Goal: Task Accomplishment & Management: Manage account settings

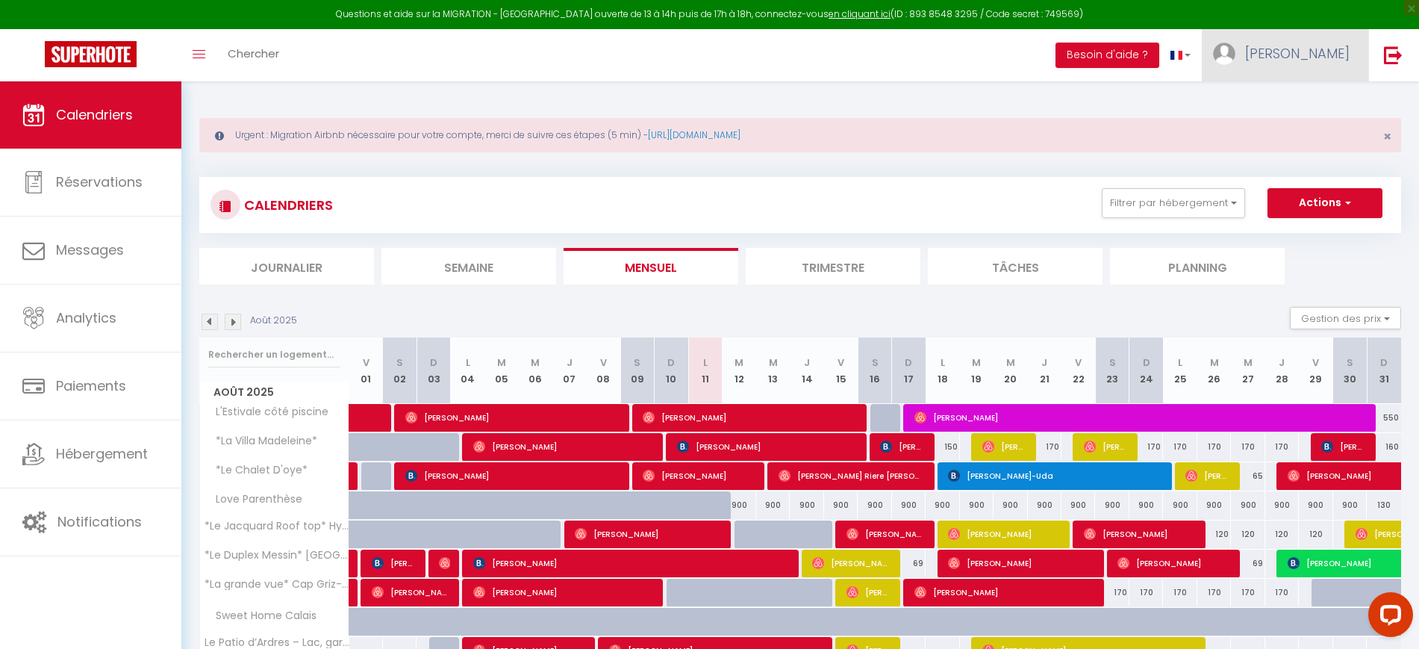
click at [1296, 44] on span "[PERSON_NAME]" at bounding box center [1297, 53] width 105 height 19
click at [1299, 95] on link "Paramètres" at bounding box center [1309, 103] width 111 height 25
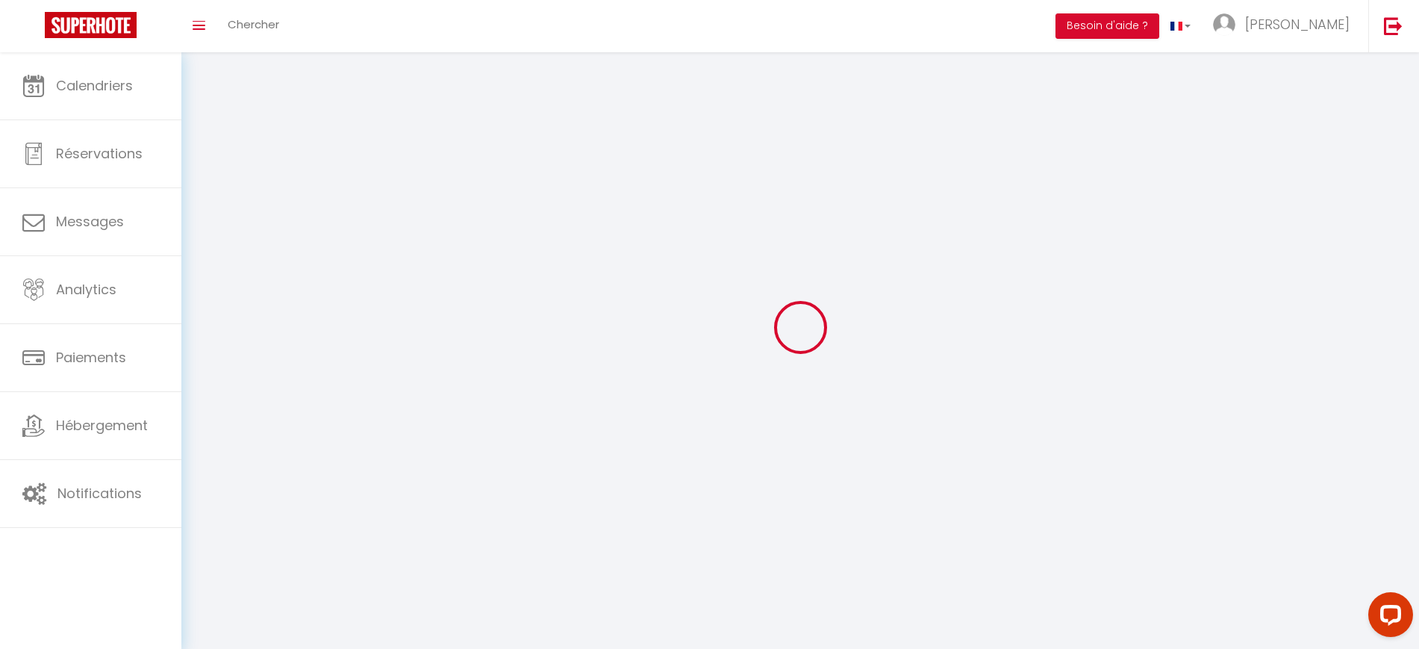
select select "28"
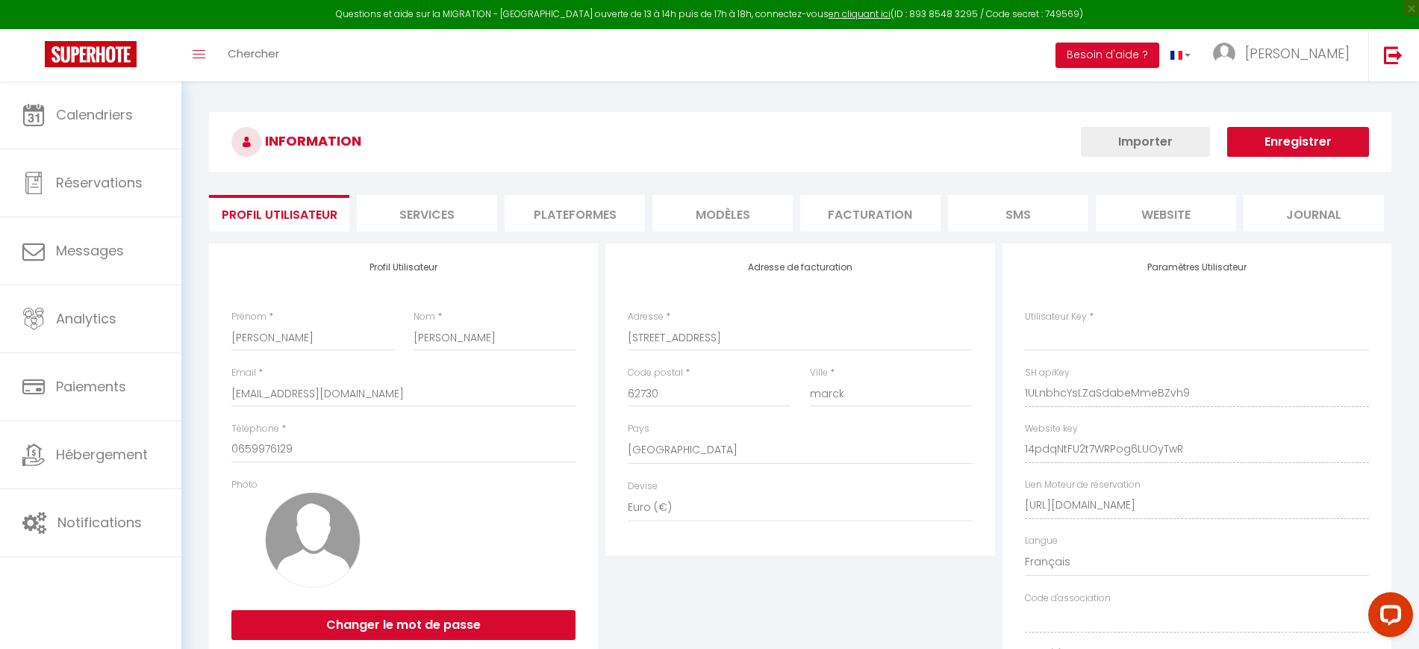
type input "1ULnbhcYsLZaSdabeMmeBZvh9"
type input "14pdqNtFU2t7WRPog6LUOyTwR"
type input "[URL][DOMAIN_NAME]"
select select "fr"
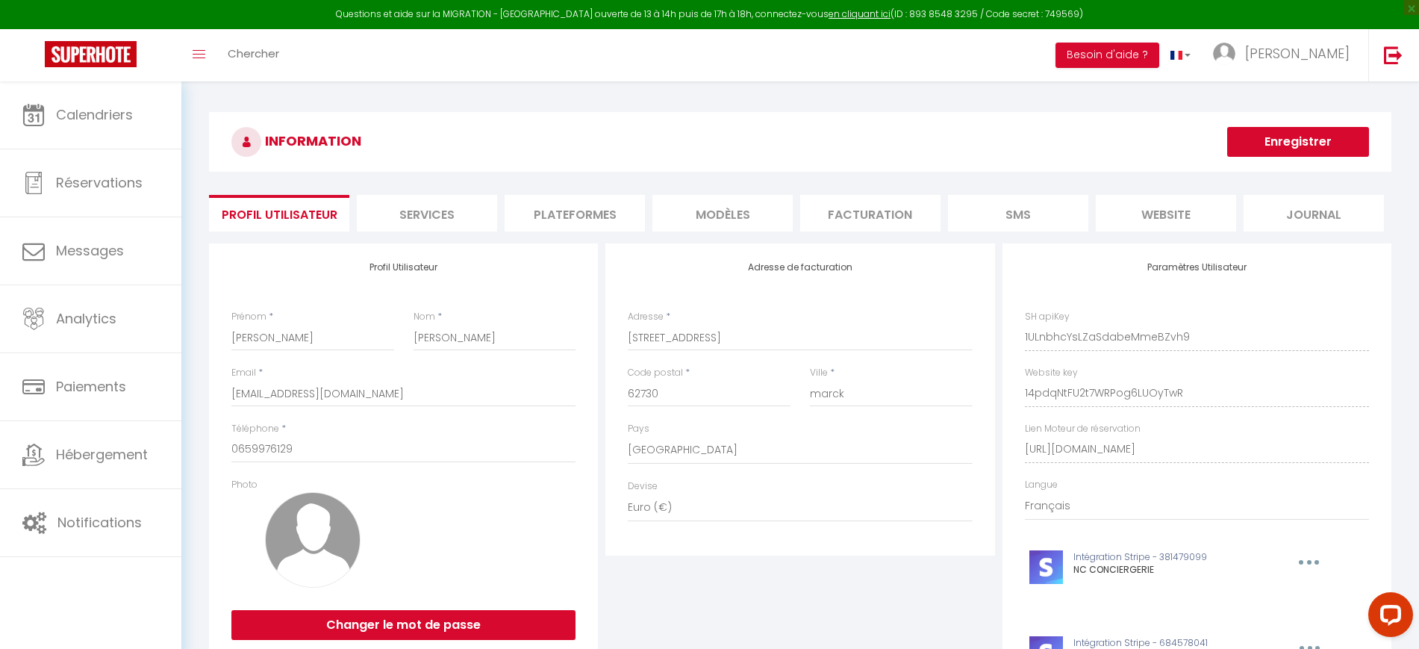
click at [539, 207] on li "Plateformes" at bounding box center [575, 213] width 140 height 37
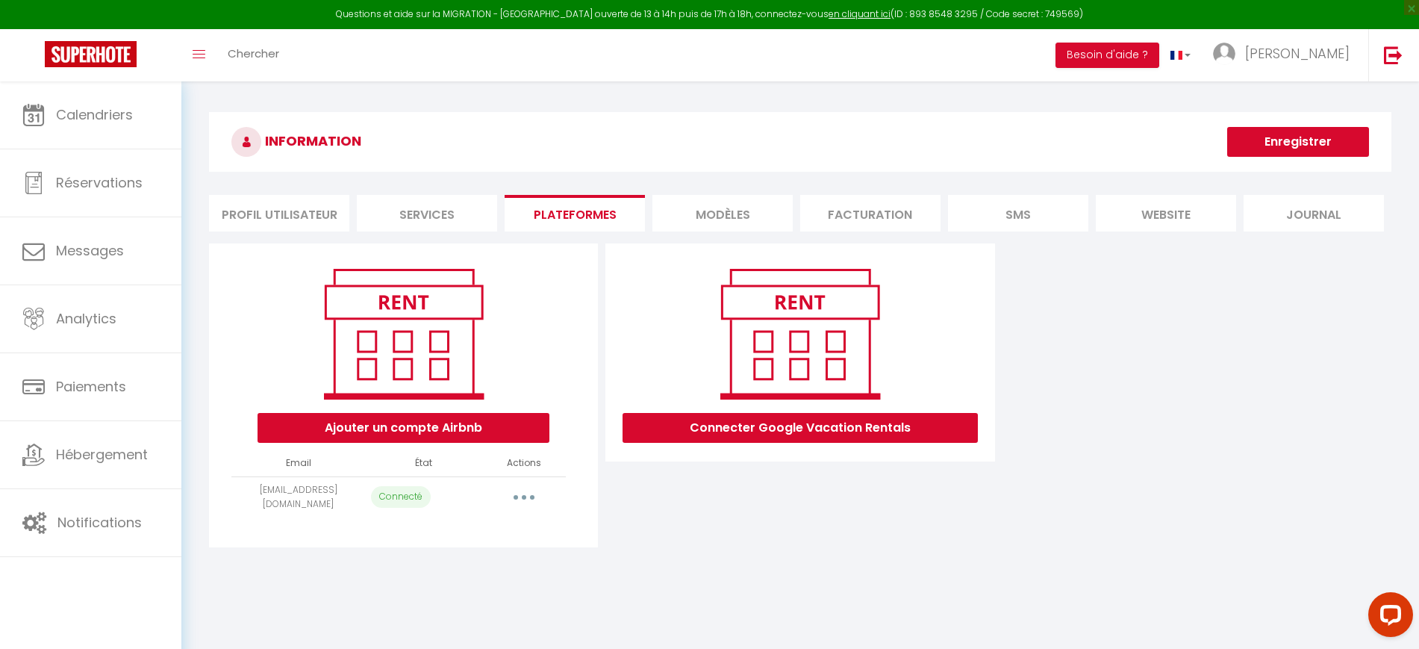
click at [424, 219] on li "Services" at bounding box center [427, 213] width 140 height 37
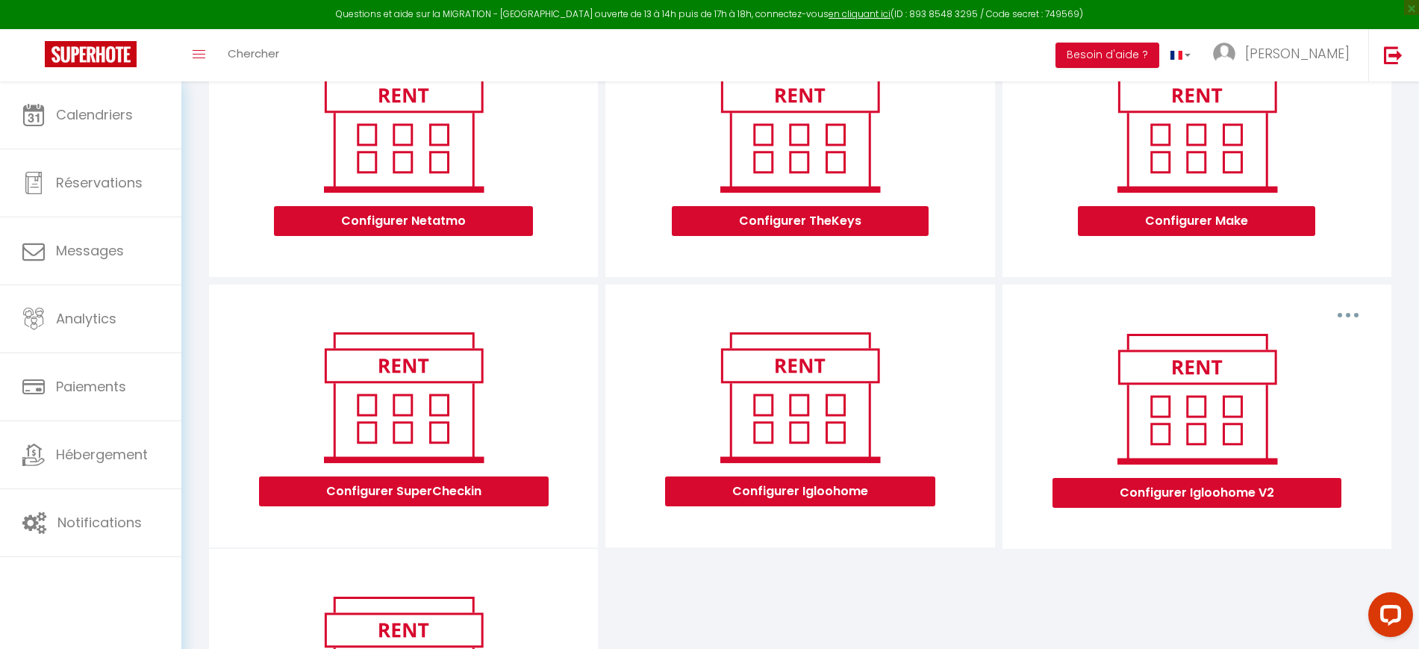
scroll to position [434, 0]
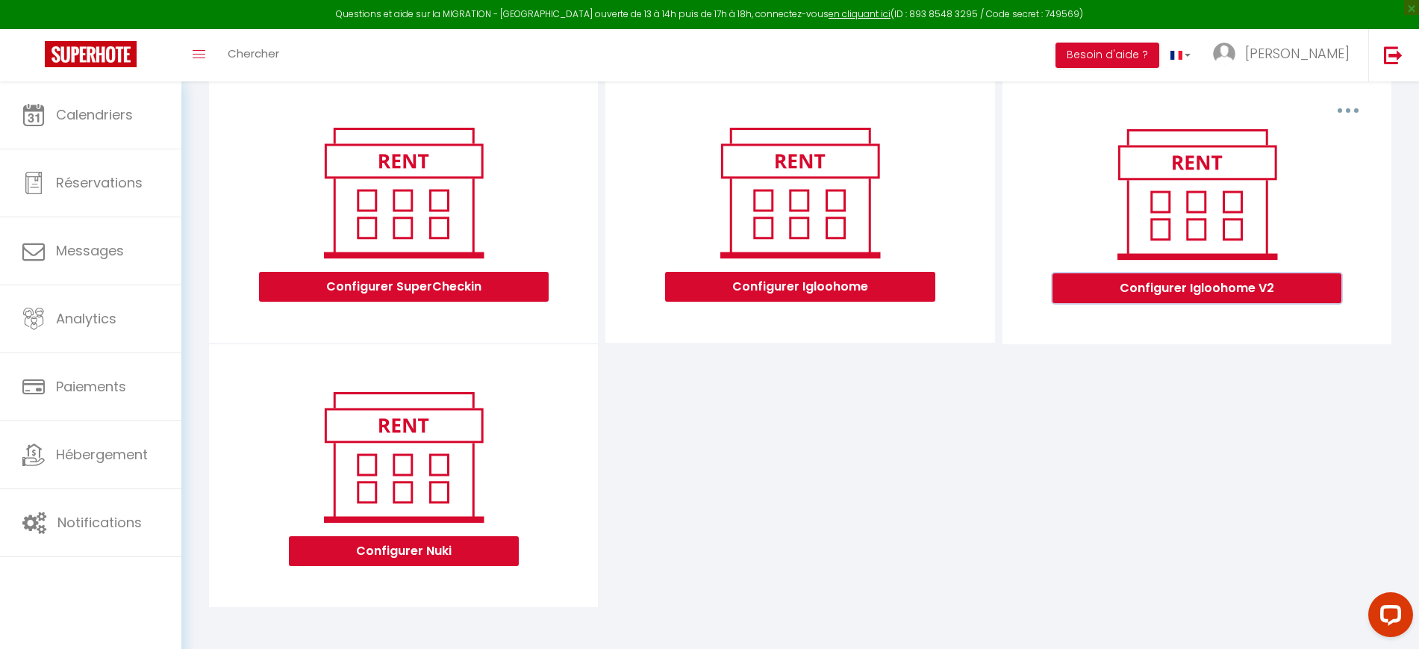
click at [1225, 281] on button "Configurer Igloohome V2" at bounding box center [1197, 288] width 289 height 30
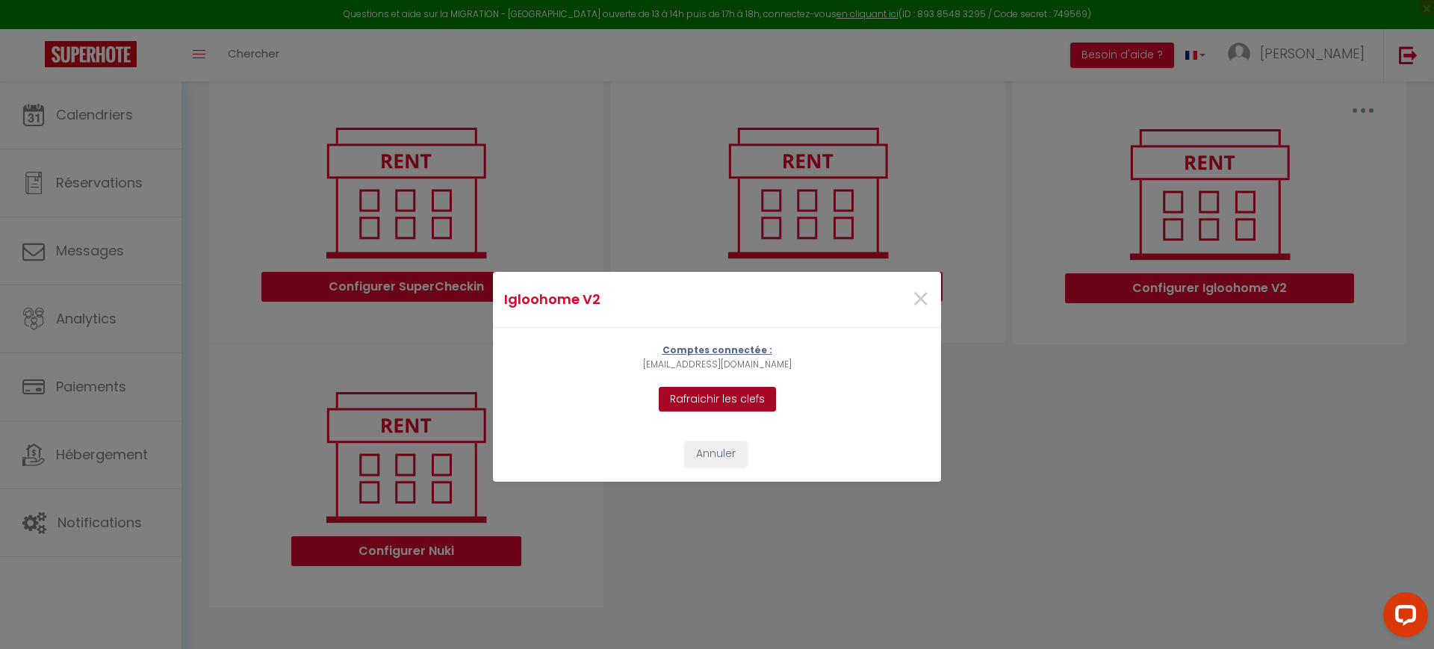
click at [718, 397] on button "Rafraichir les clefs" at bounding box center [717, 399] width 117 height 25
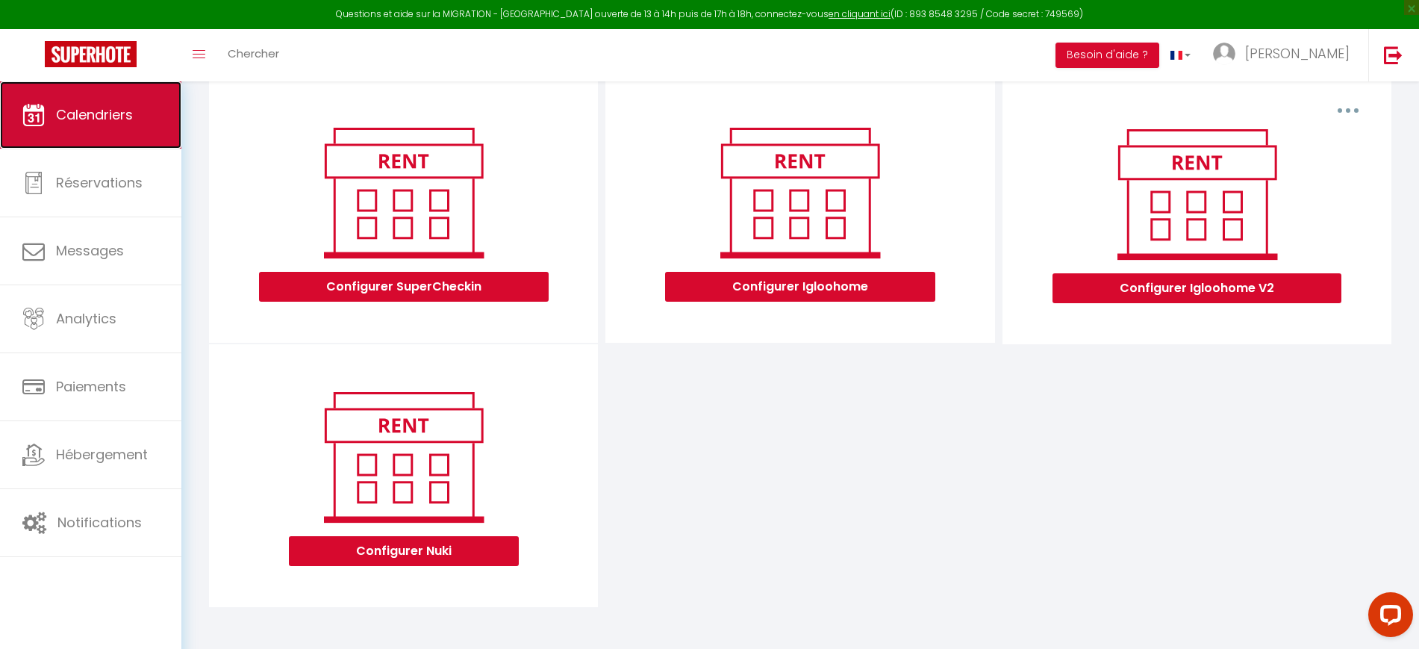
click at [128, 127] on link "Calendriers" at bounding box center [90, 114] width 181 height 67
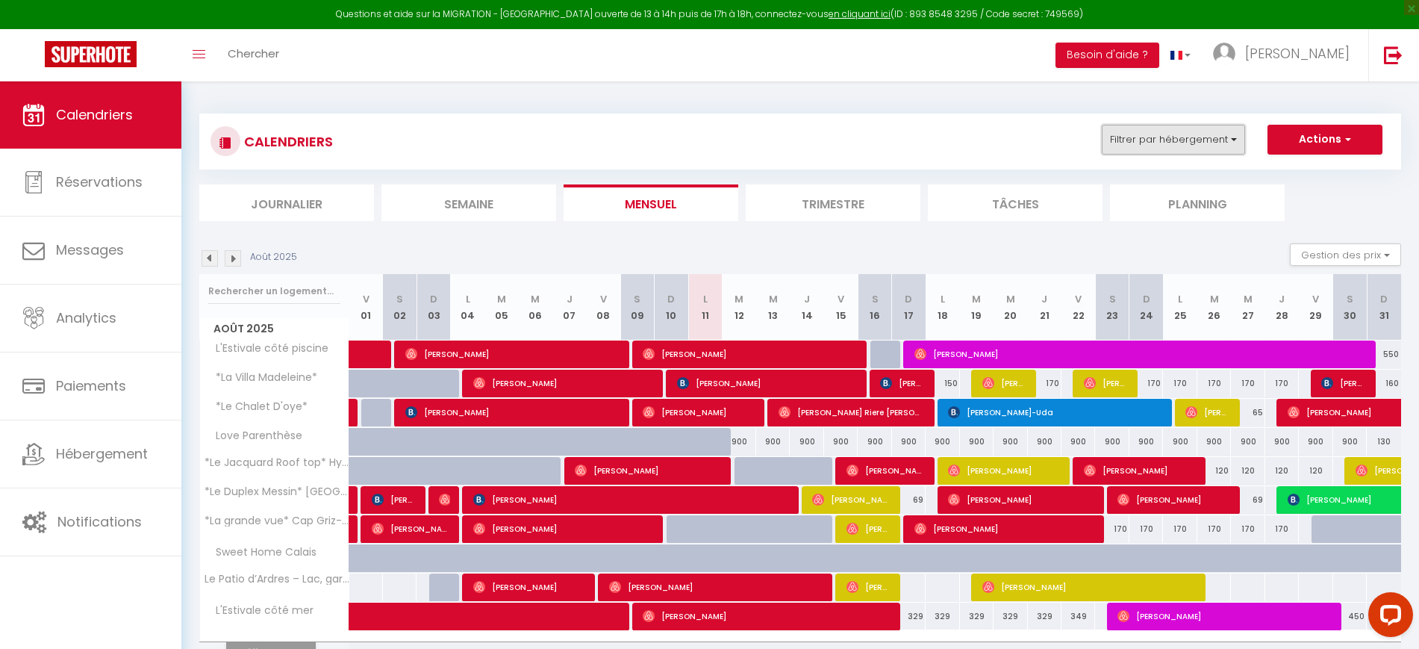
click at [1159, 142] on button "Filtrer par hébergement" at bounding box center [1173, 140] width 143 height 30
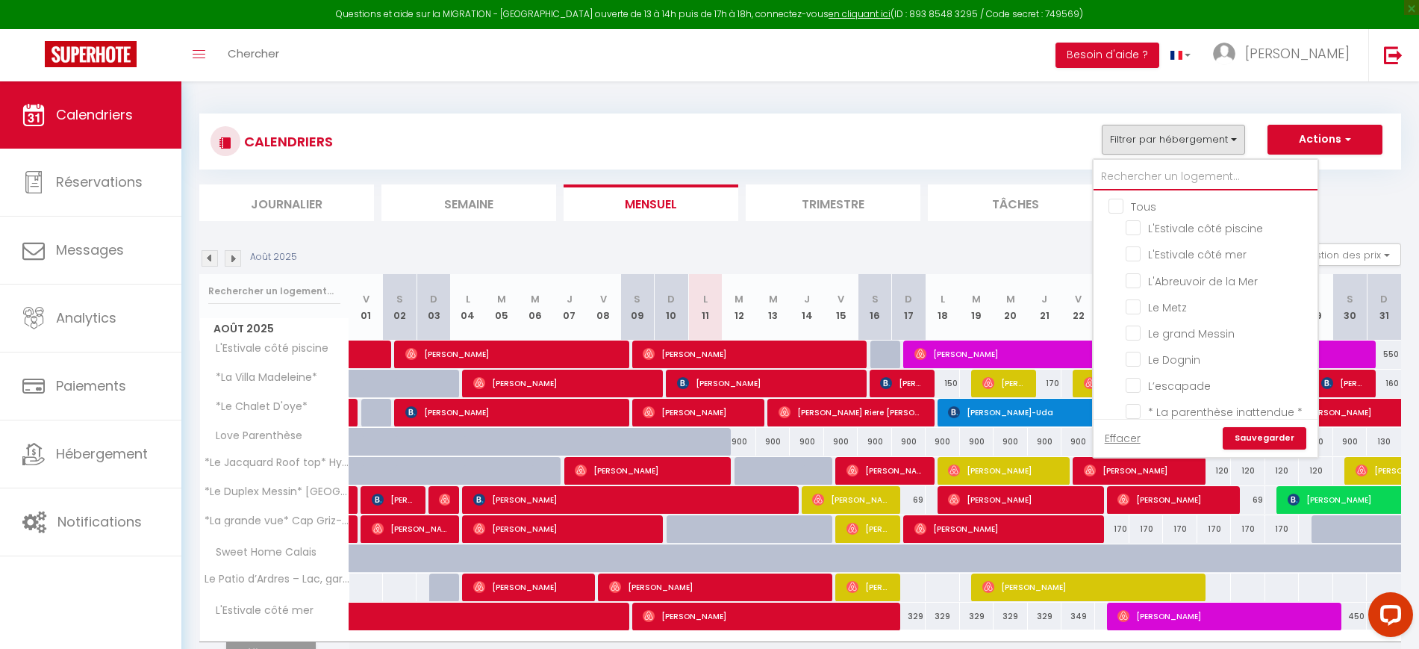
click at [1169, 172] on input "text" at bounding box center [1206, 177] width 224 height 27
paste input "Le Jacquard Rooftop"
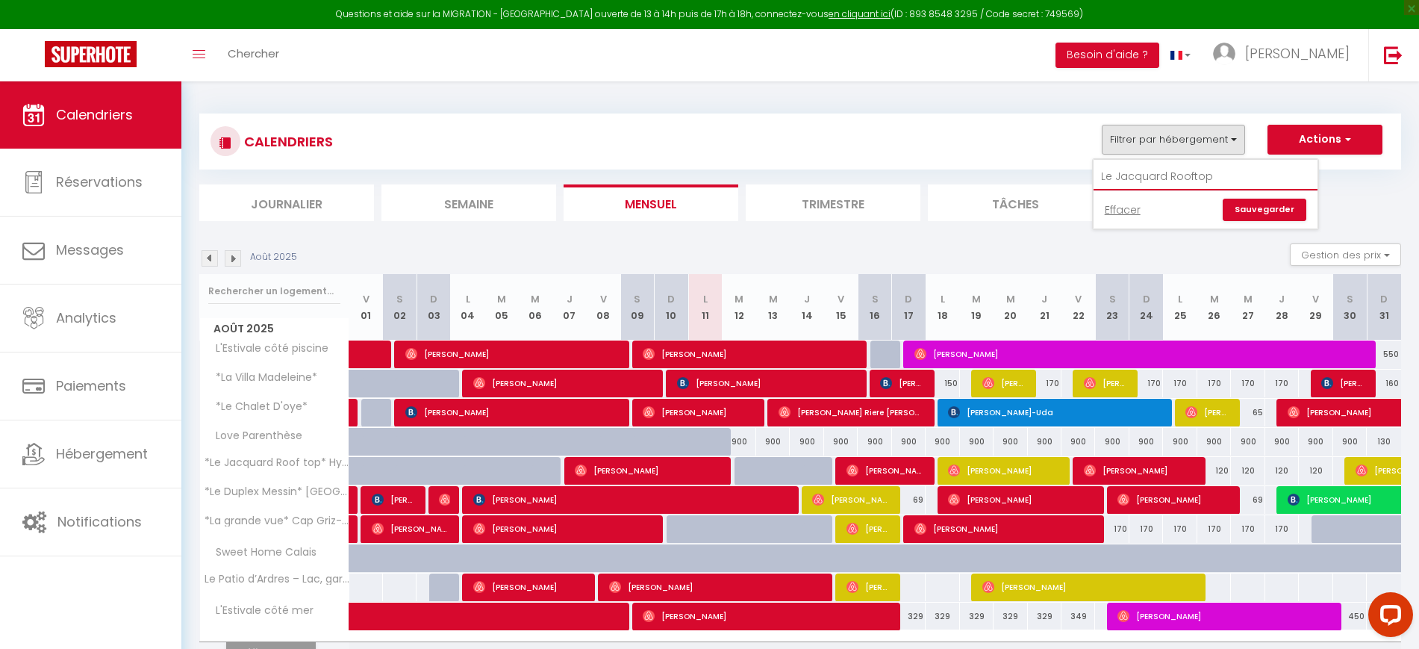
click at [1102, 173] on input "Le Jacquard Rooftop" at bounding box center [1206, 177] width 224 height 27
click at [1176, 174] on input "Le Jacquard Rooftop" at bounding box center [1206, 177] width 224 height 27
click at [1177, 175] on input "Le Jacquard Rooftop" at bounding box center [1206, 177] width 224 height 27
click at [1189, 170] on input "Le Jacquard Rooftop" at bounding box center [1206, 177] width 224 height 27
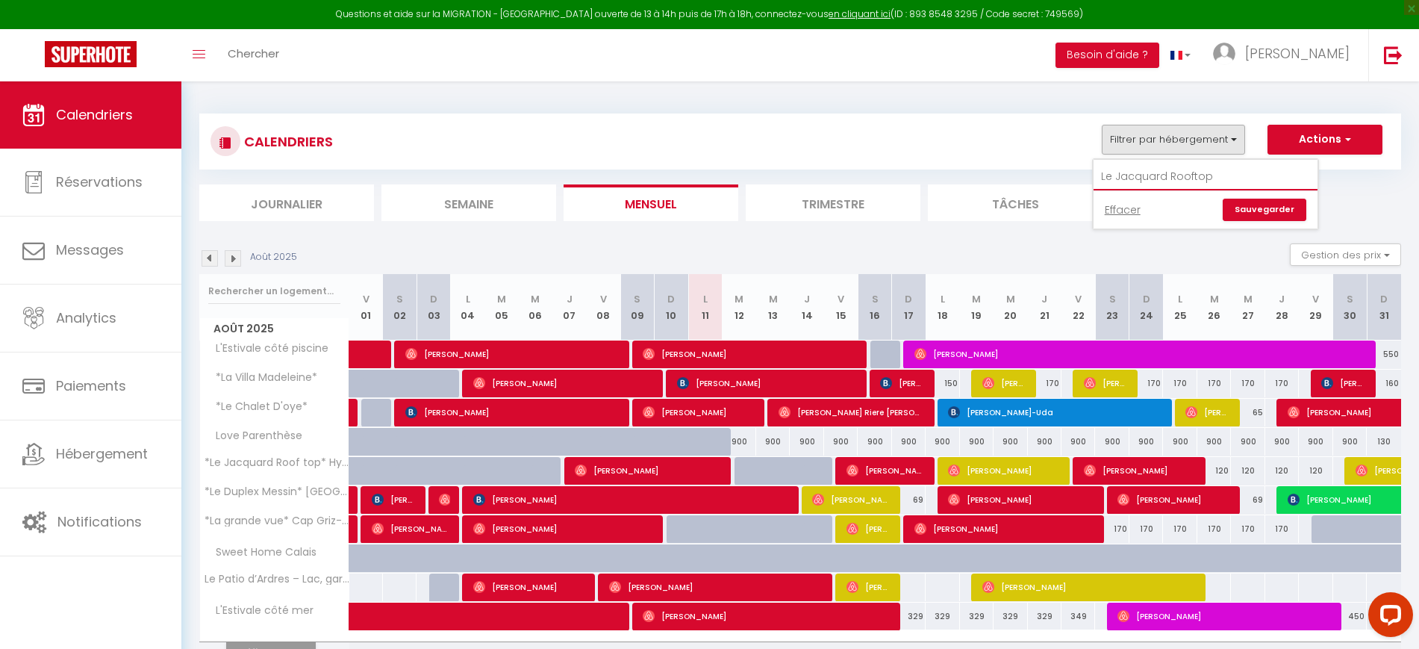
click at [1197, 169] on input "Le Jacquard Rooftop" at bounding box center [1206, 177] width 224 height 27
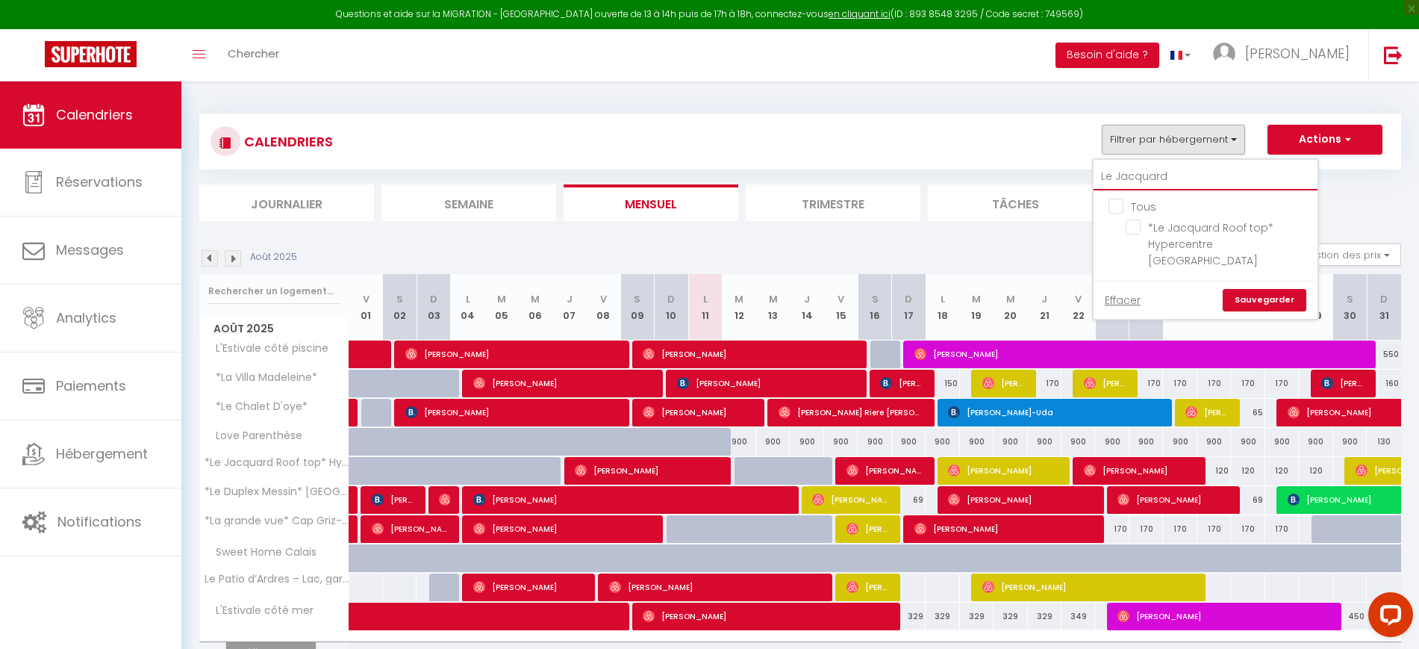
type input "Le Jacquard"
checkbox input "false"
type input "Le Jacquard"
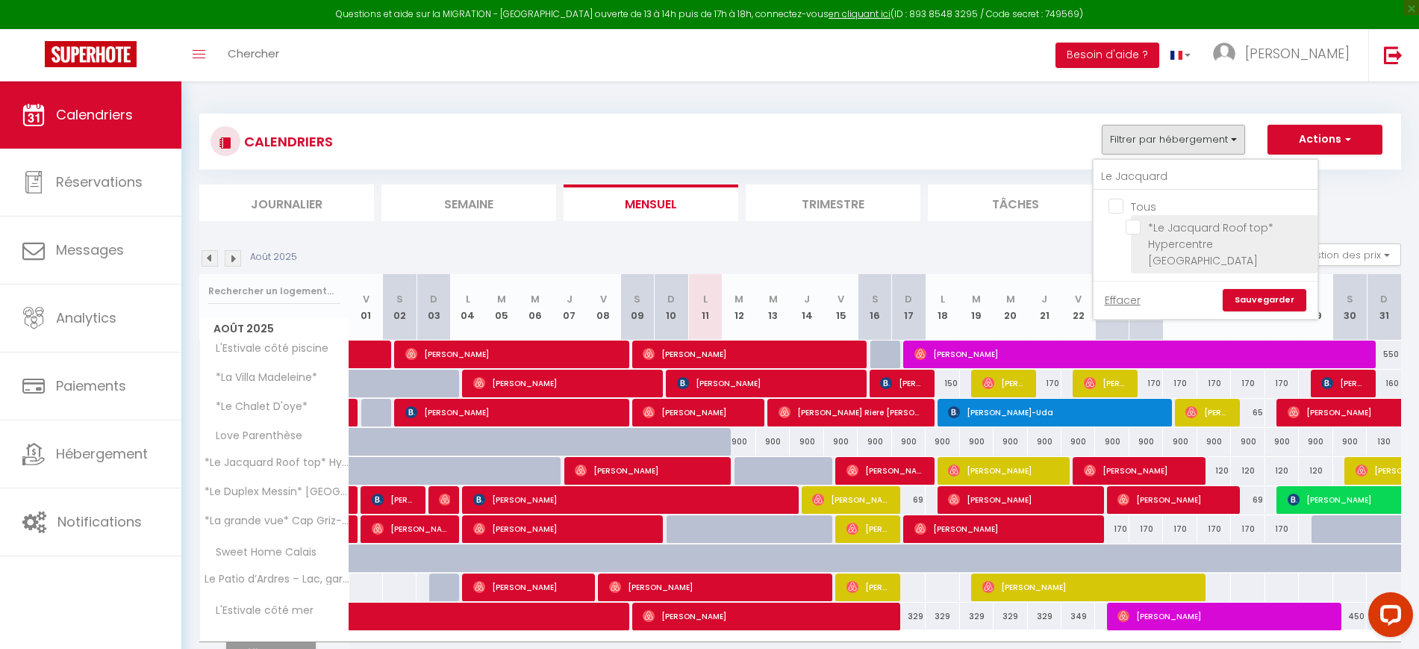
click at [1173, 222] on input "*Le Jacquard Roof top* Hypercentre [GEOGRAPHIC_DATA]" at bounding box center [1219, 227] width 187 height 15
checkbox input "true"
click at [1263, 289] on link "Sauvegarder" at bounding box center [1265, 300] width 84 height 22
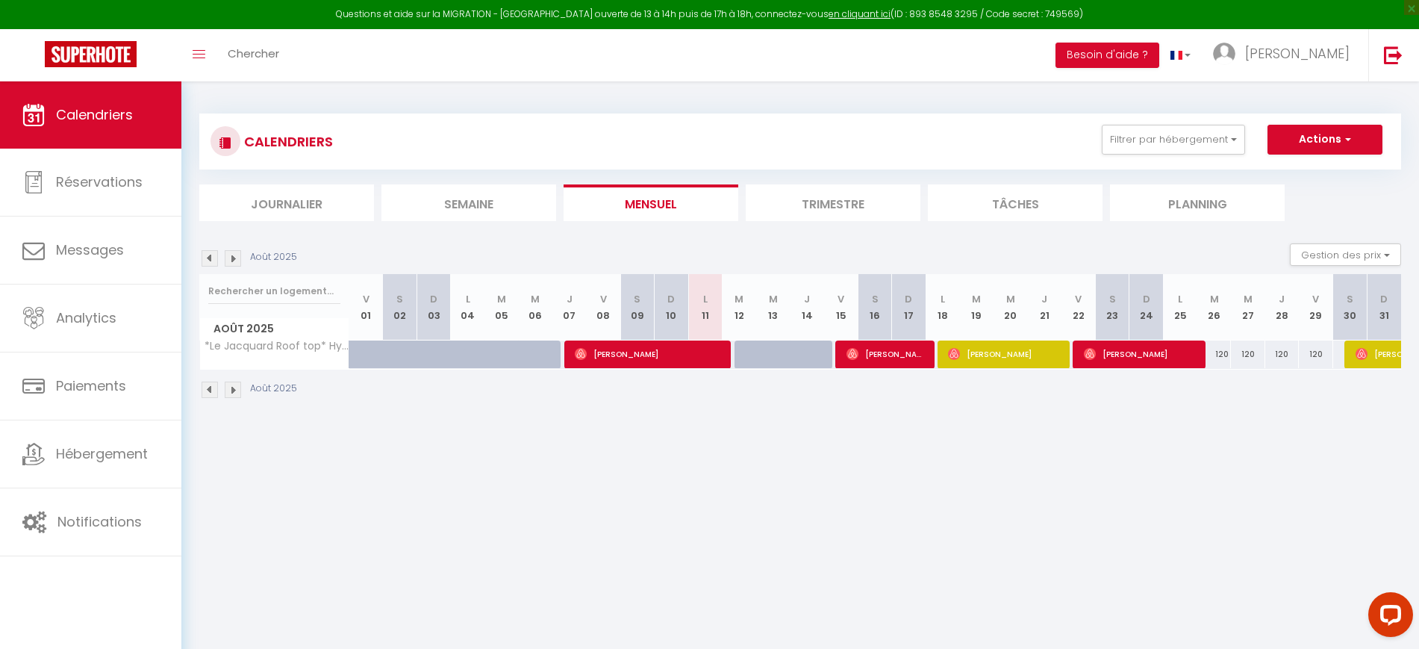
click at [830, 209] on li "Trimestre" at bounding box center [833, 202] width 175 height 37
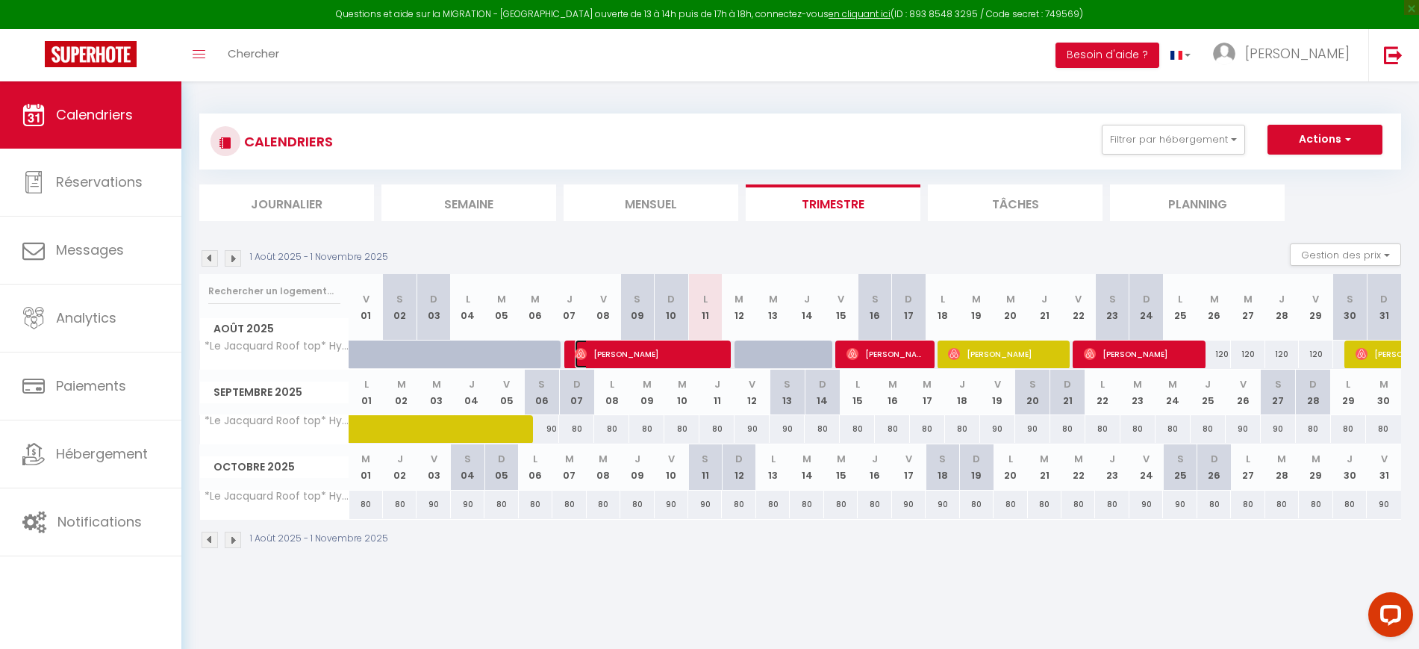
click at [637, 355] on span "[PERSON_NAME]" at bounding box center [648, 354] width 146 height 28
select select "OK"
select select "0"
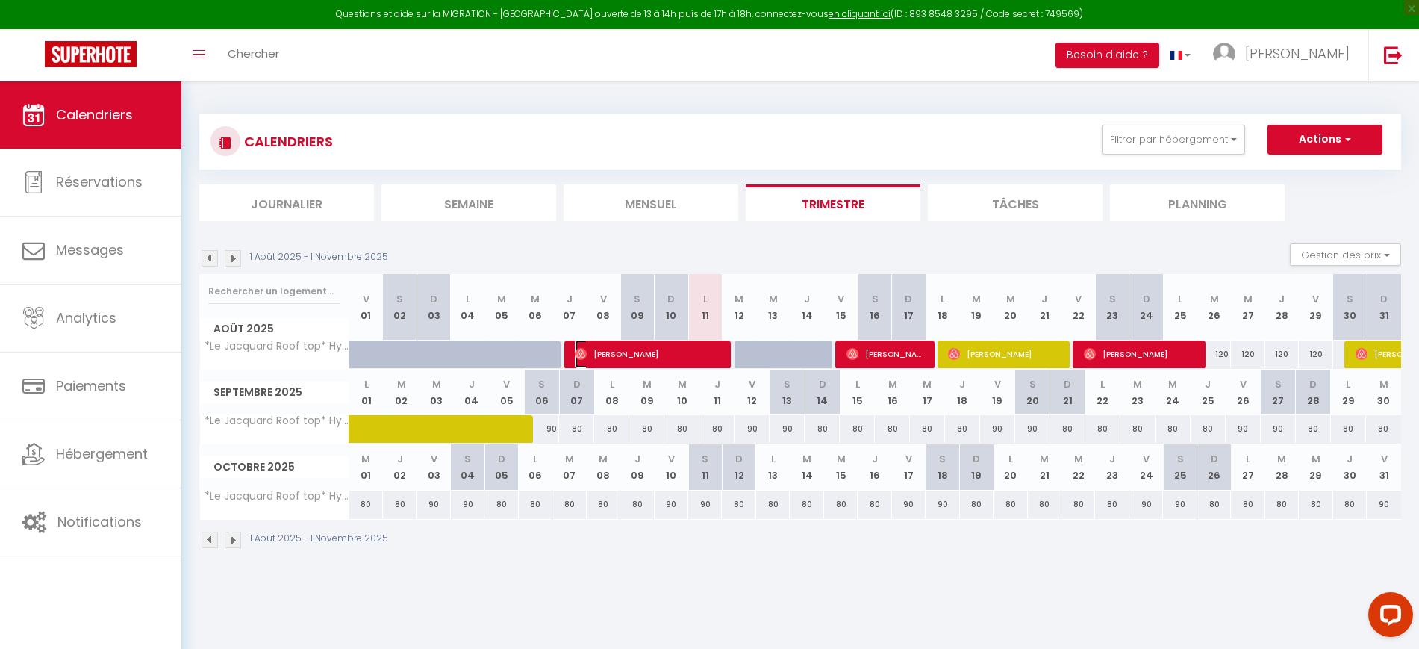
select select "1"
select select
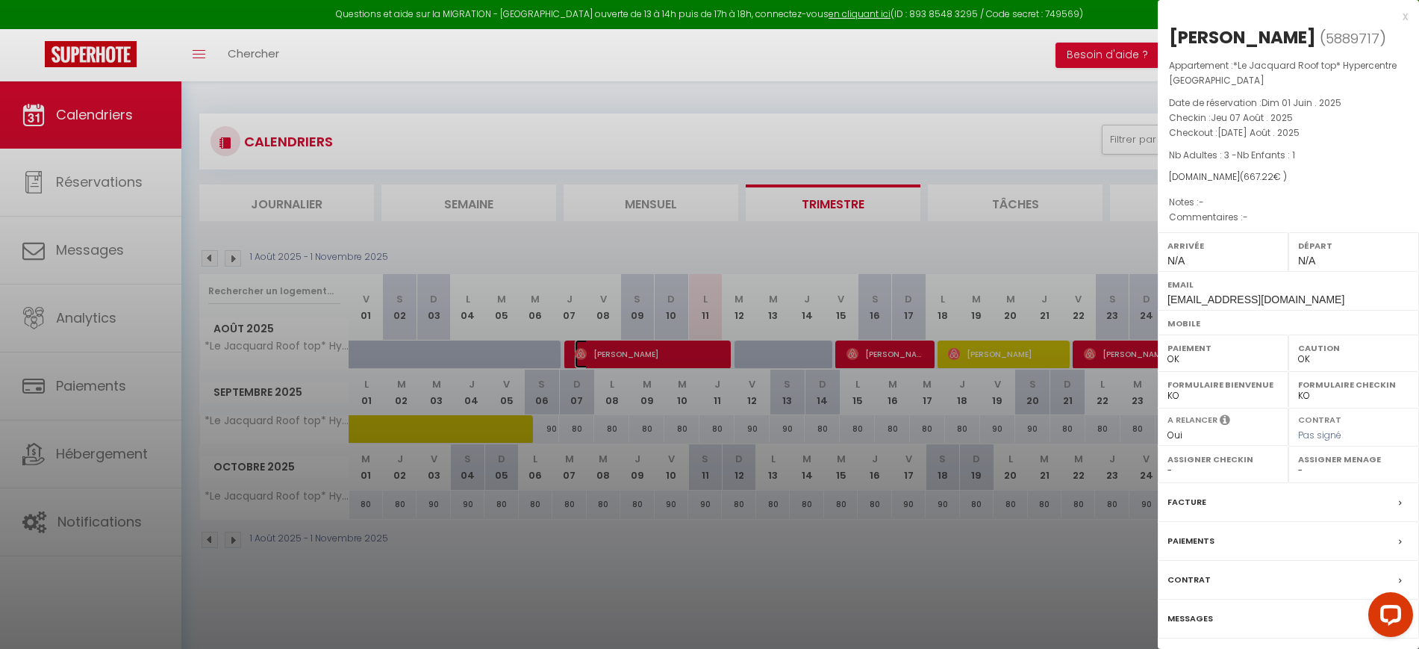
select select "32124"
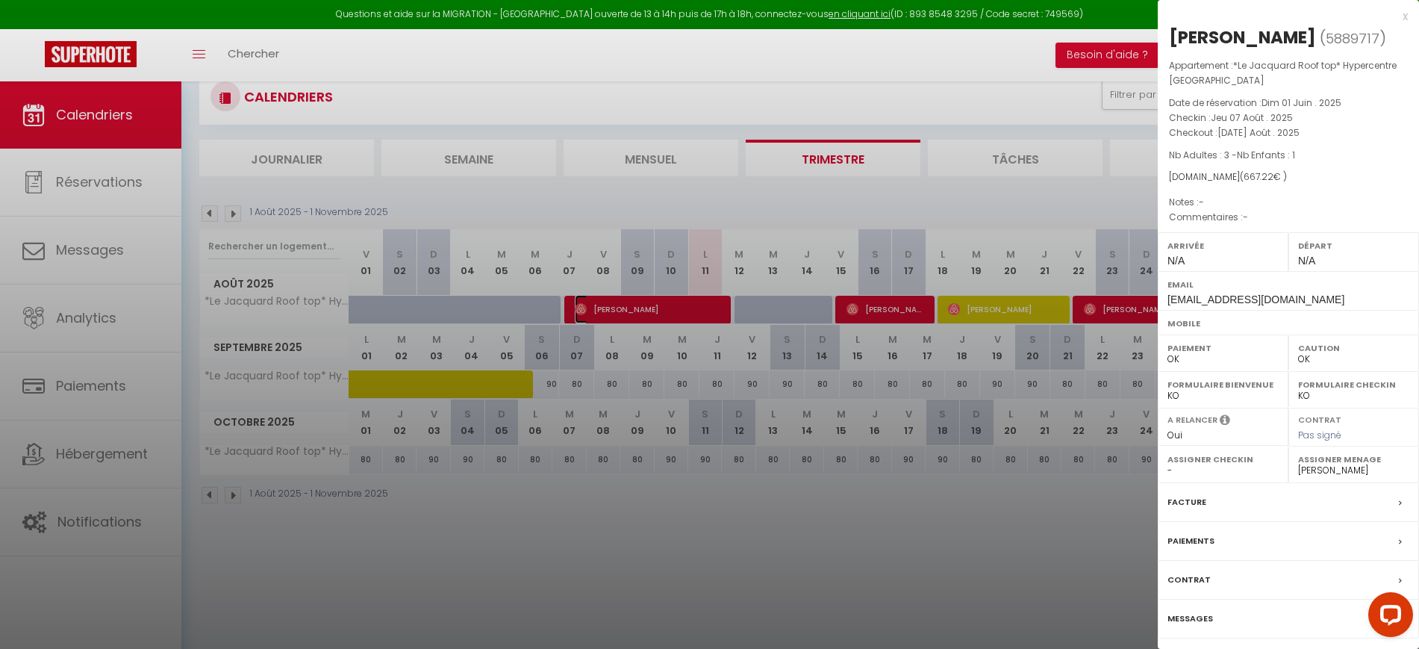
scroll to position [81, 0]
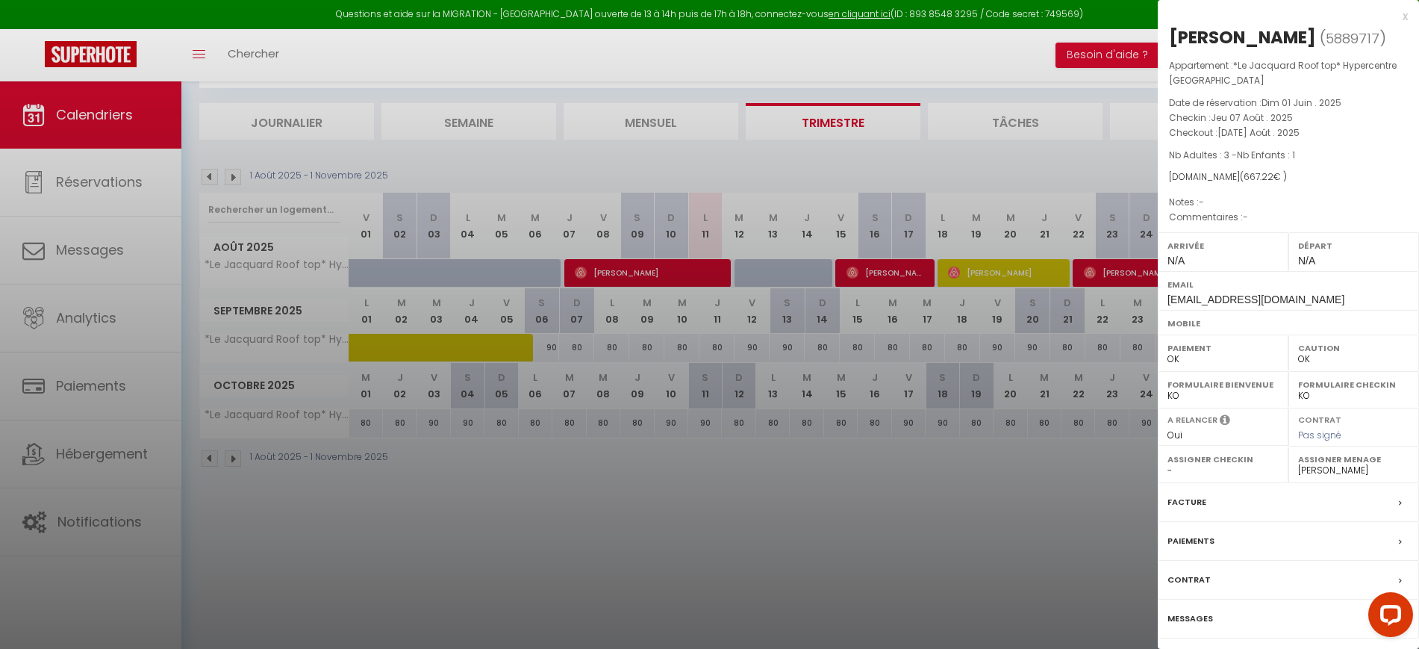
click at [1190, 615] on label "Messages" at bounding box center [1191, 619] width 46 height 16
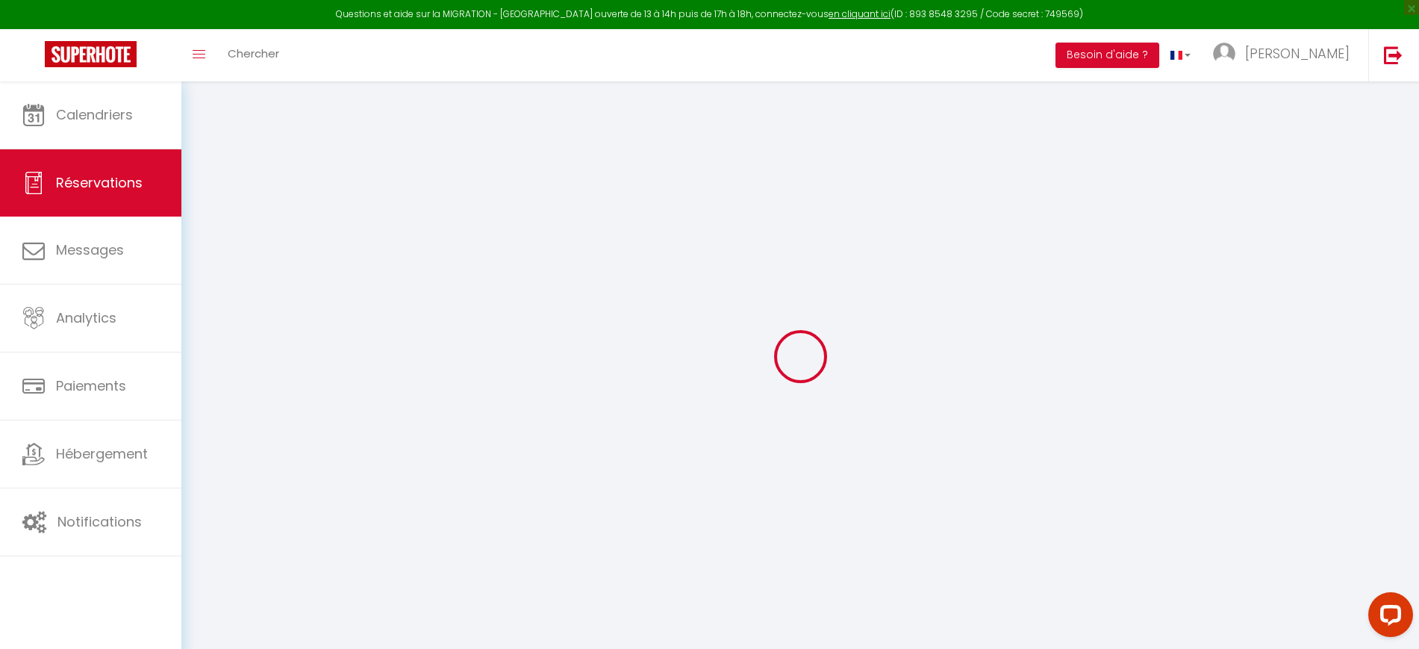
select select
checkbox input "false"
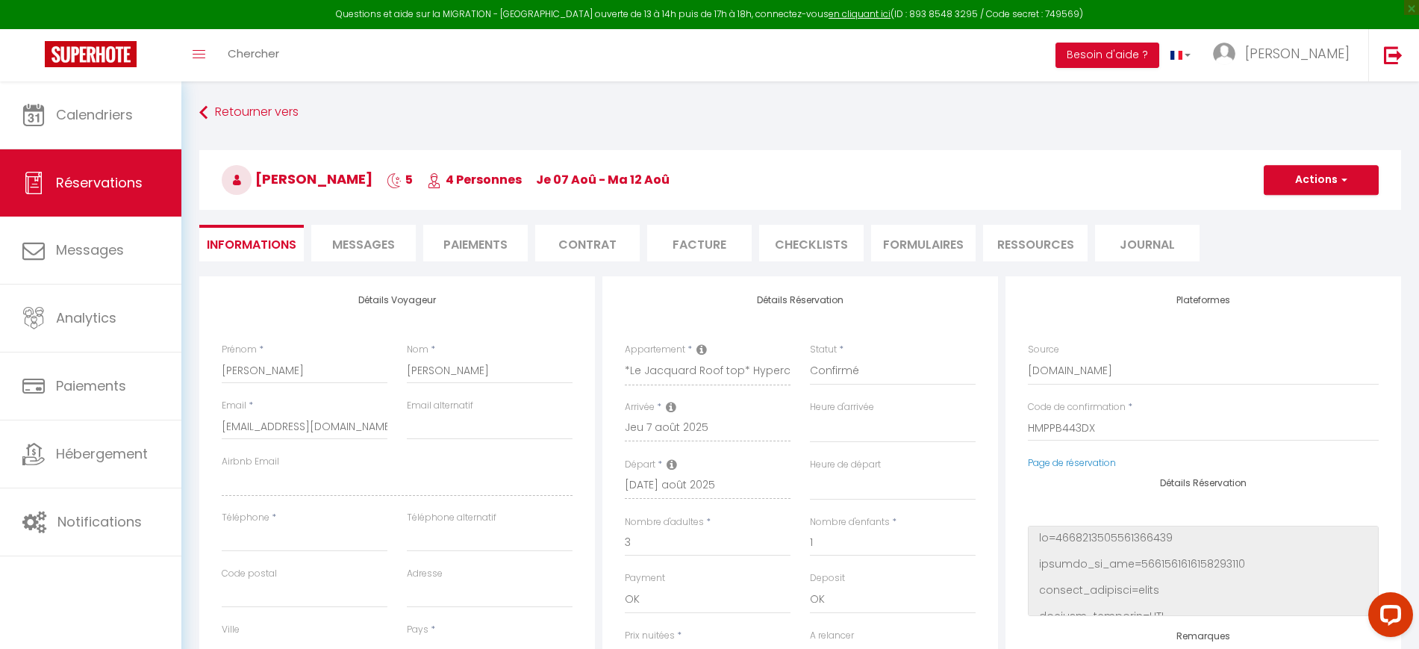
select select
checkbox input "false"
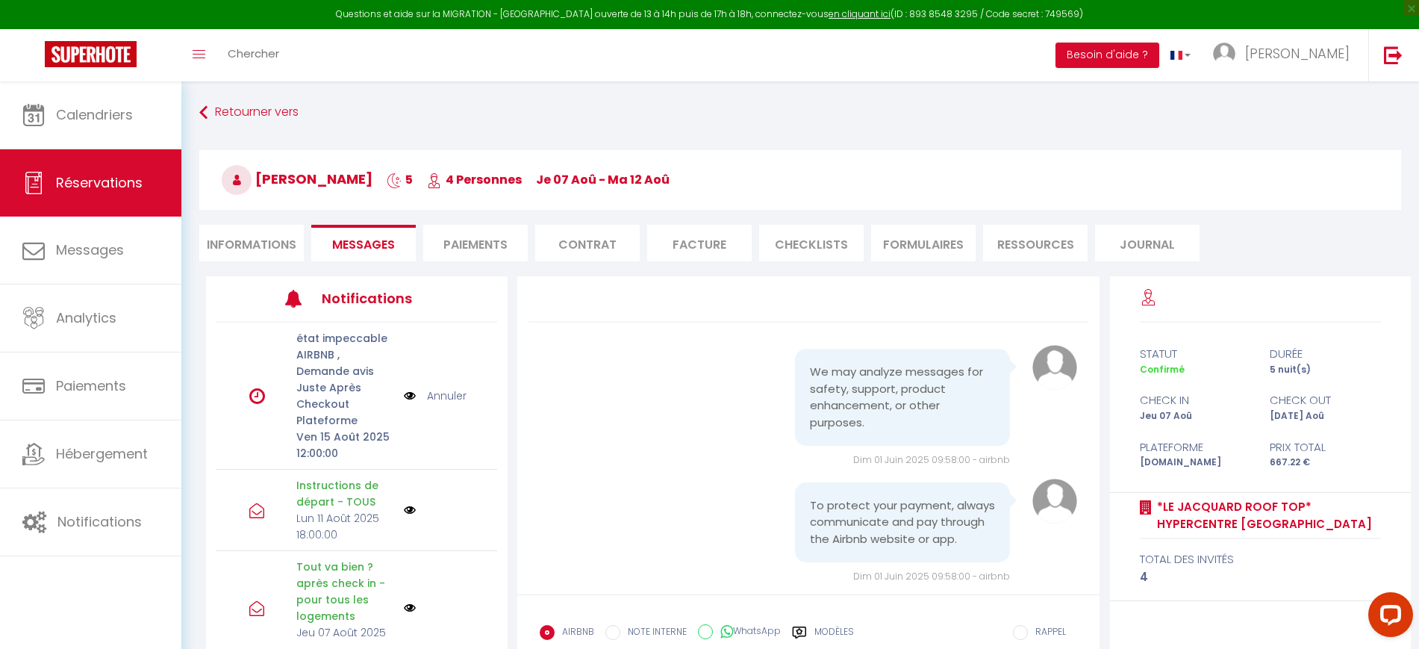
scroll to position [4605, 0]
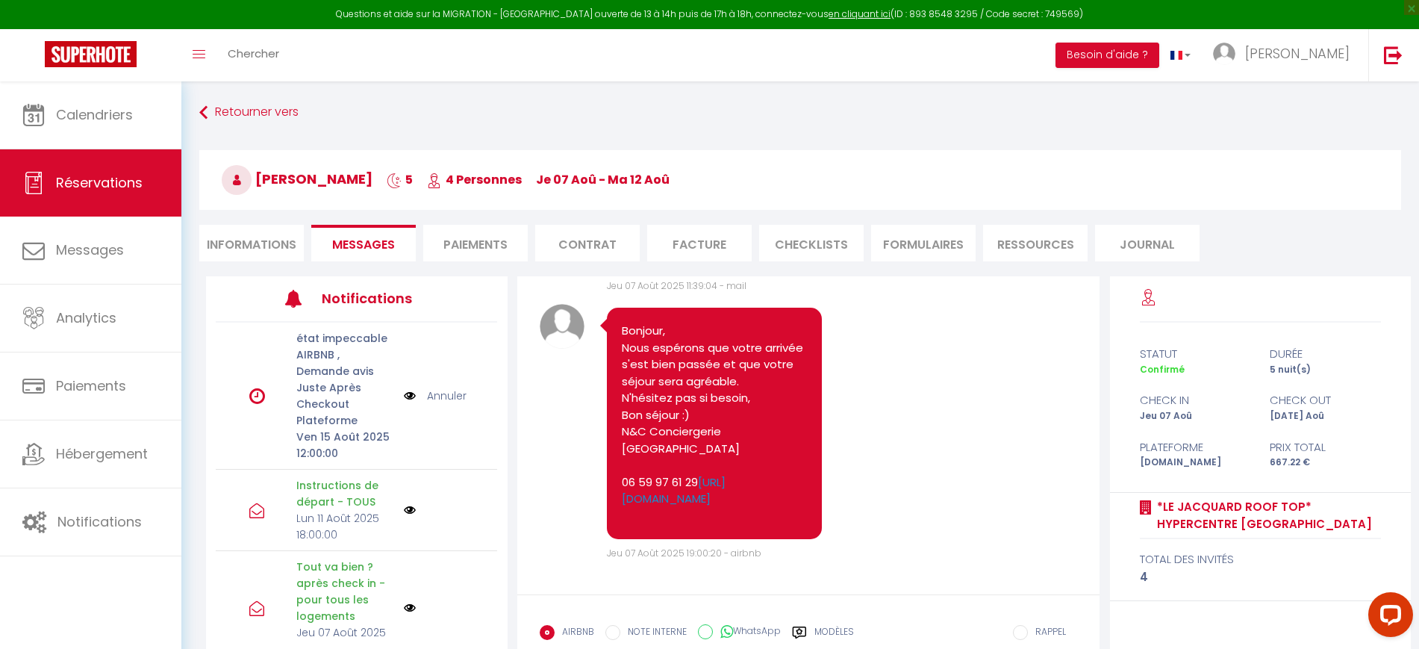
select select
click at [243, 240] on li "Informations" at bounding box center [251, 243] width 105 height 37
select select
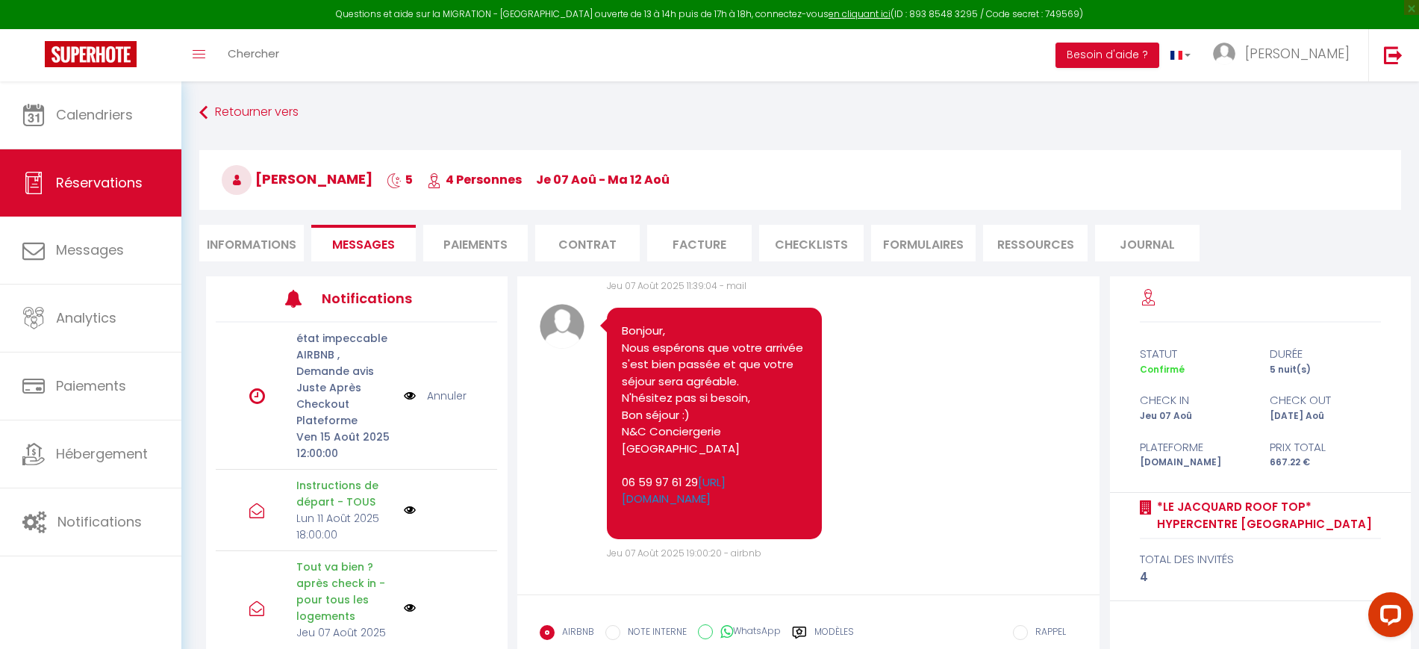
select select
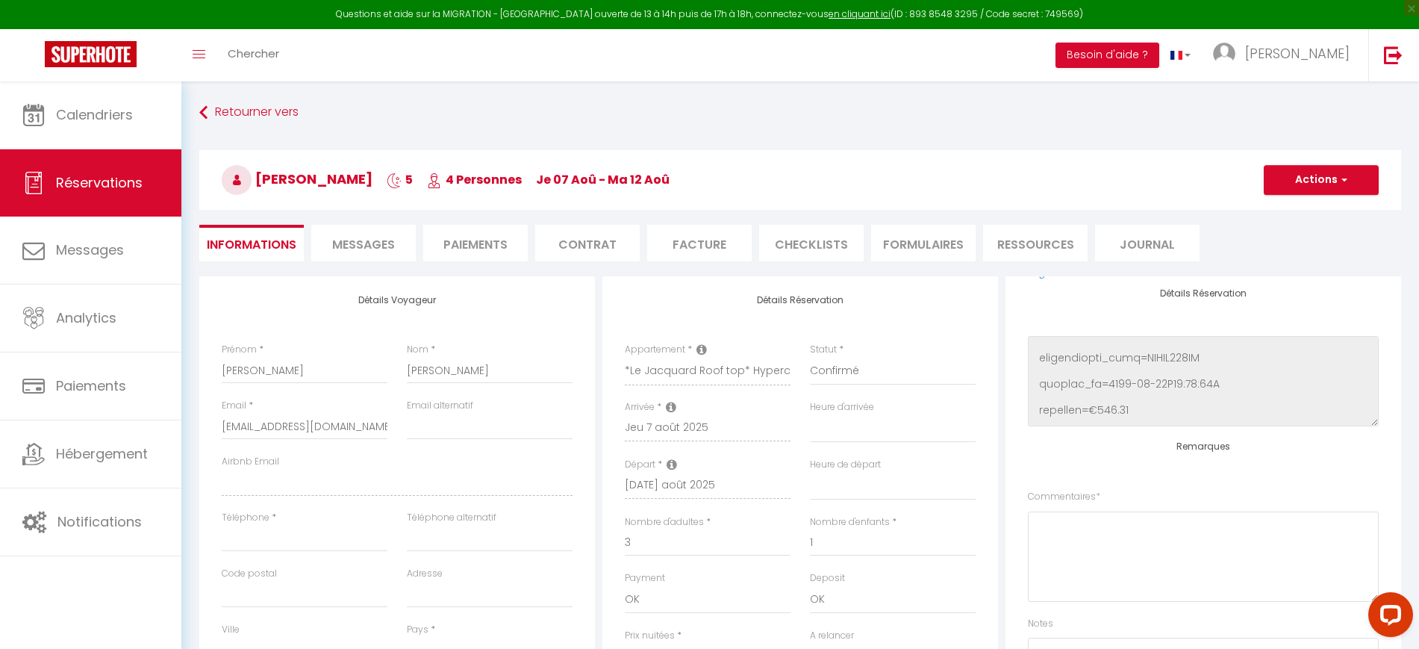
scroll to position [635, 0]
select select
checkbox input "false"
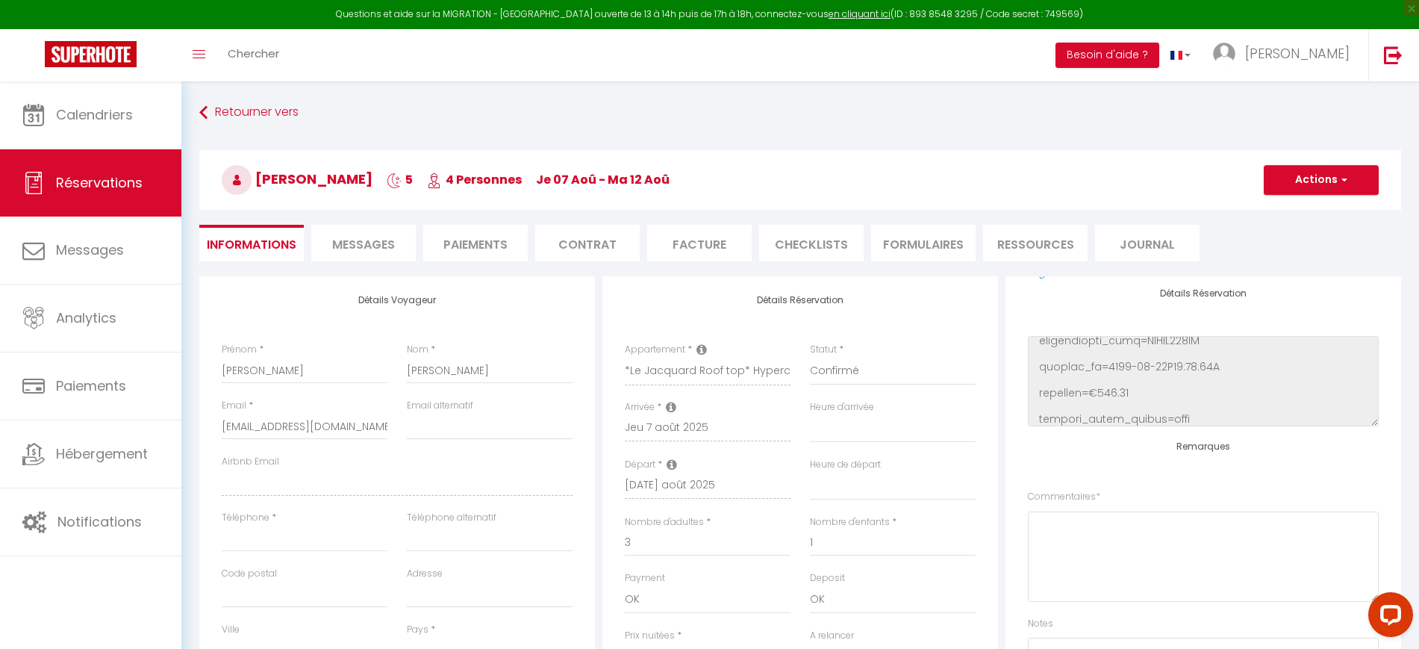
select select
checkbox input "false"
select select
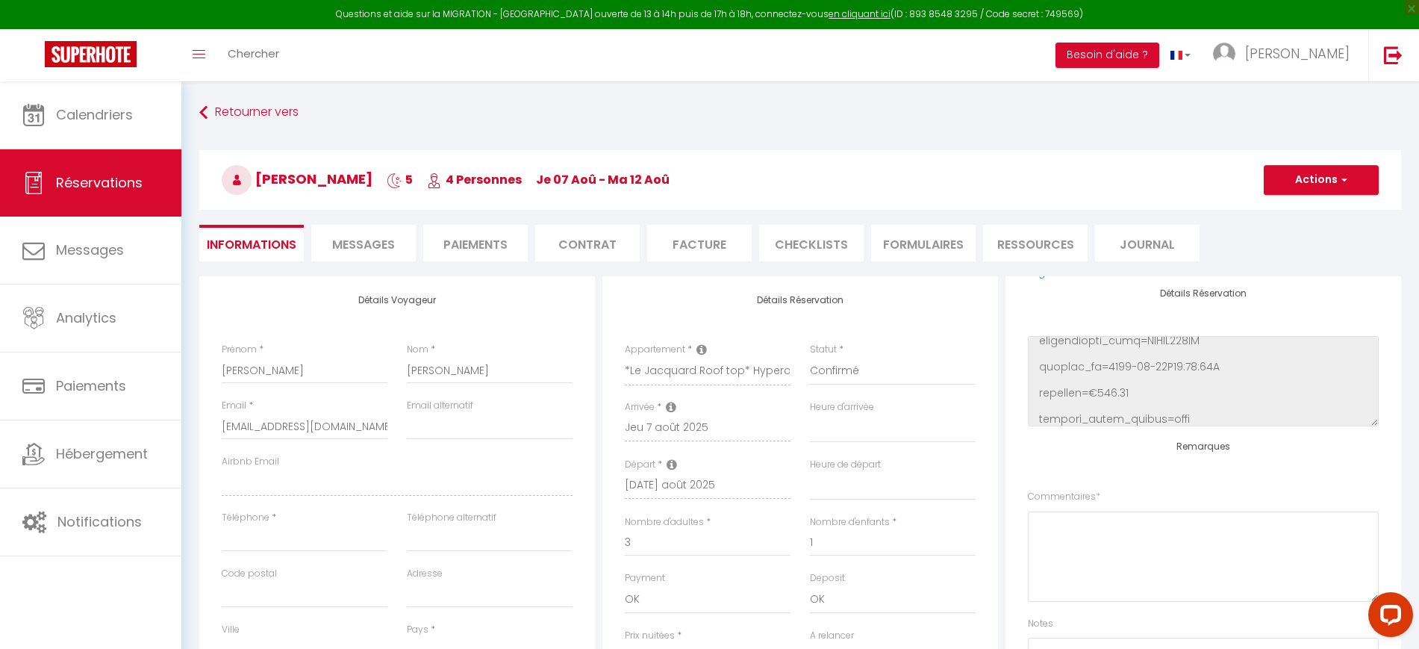
select select
checkbox input "false"
select select
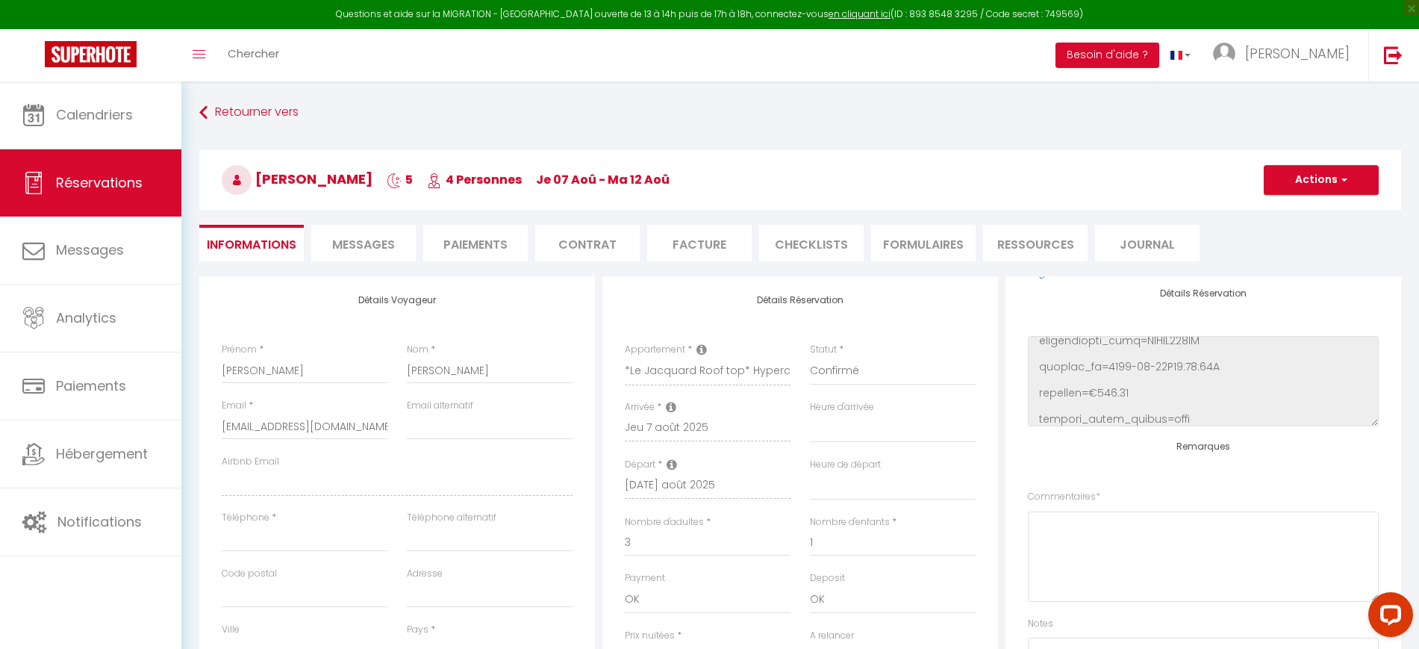
select select
checkbox input "false"
select select
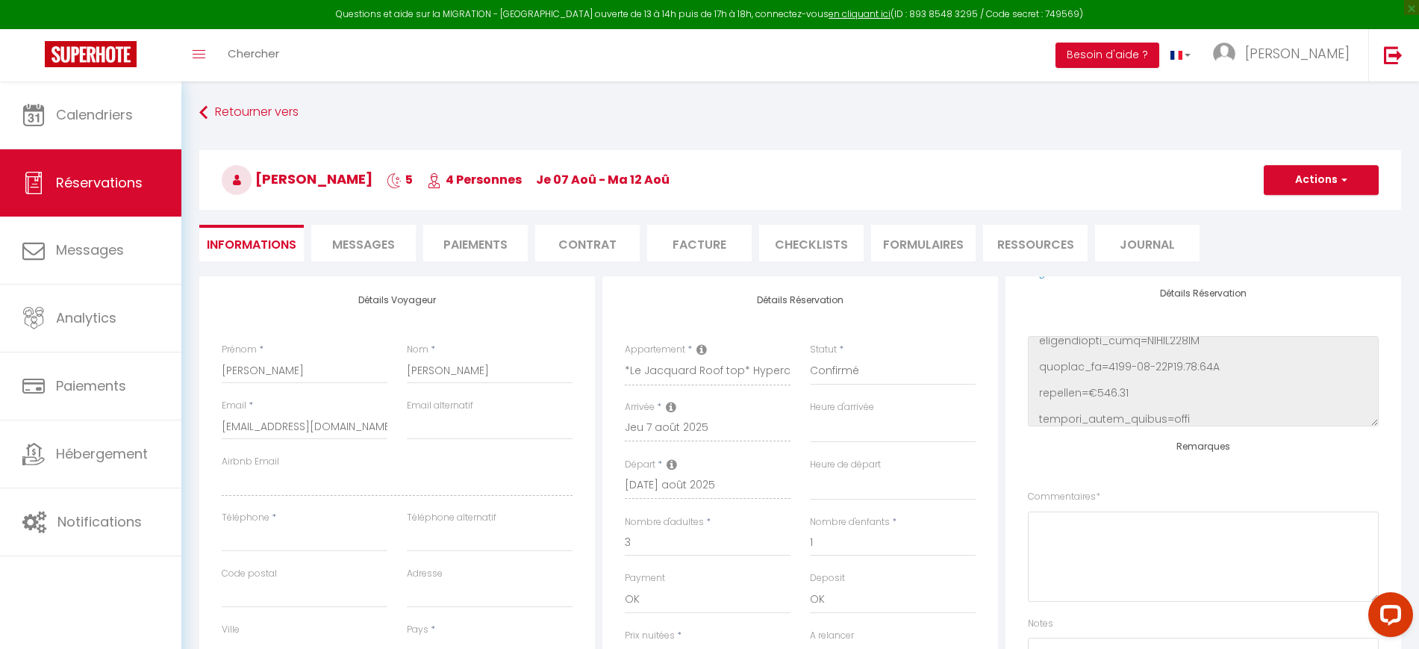
checkbox input "false"
select select
checkbox input "false"
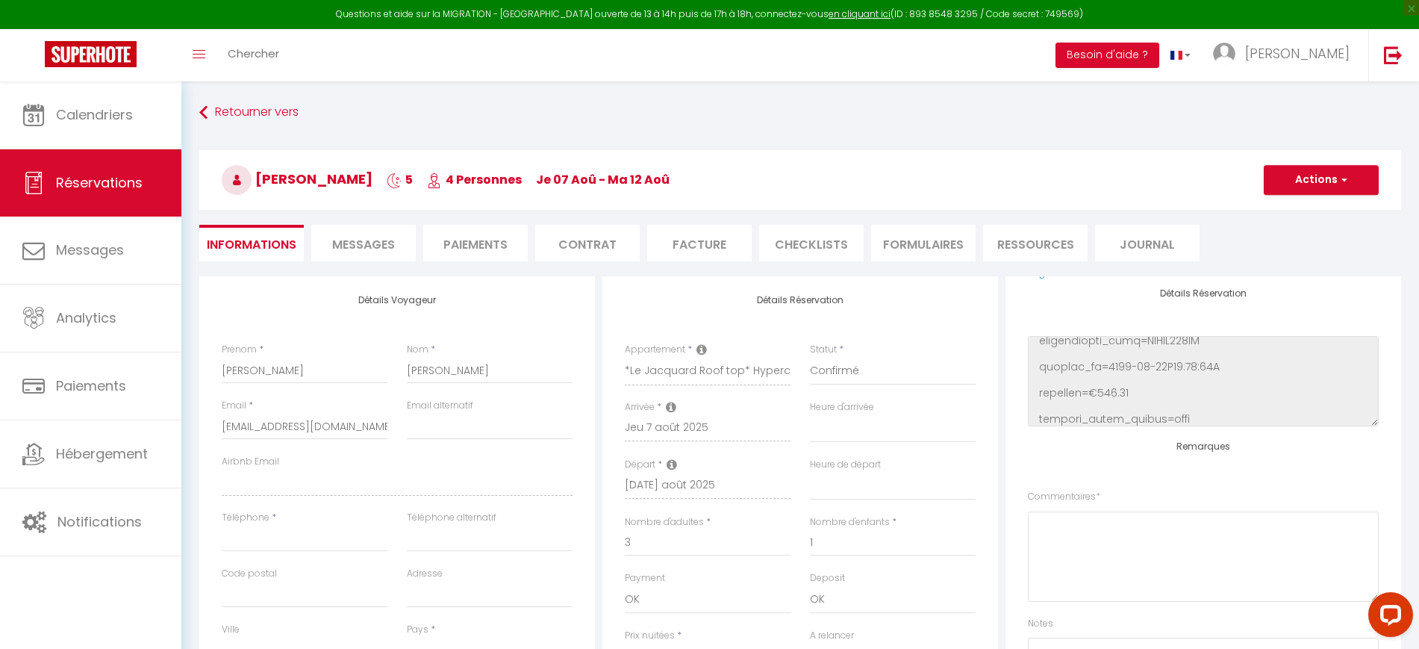
select select
checkbox input "false"
select select
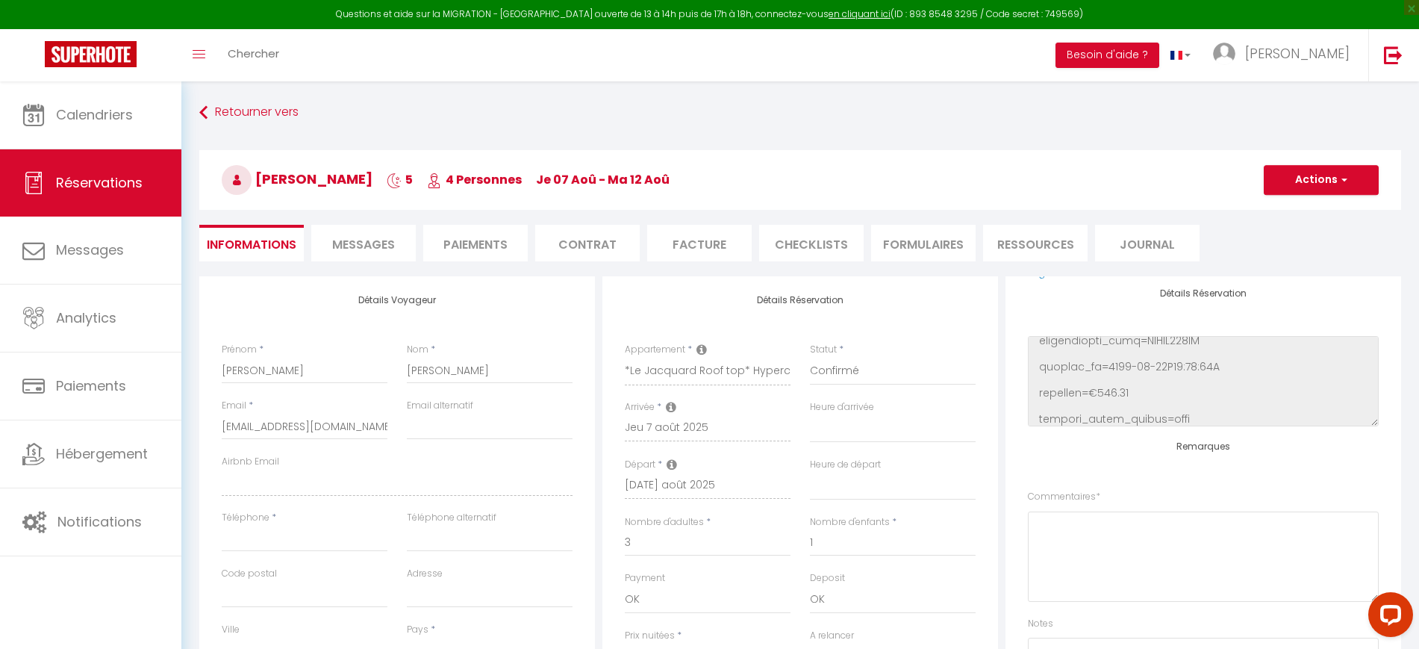
select select
checkbox input "false"
select select
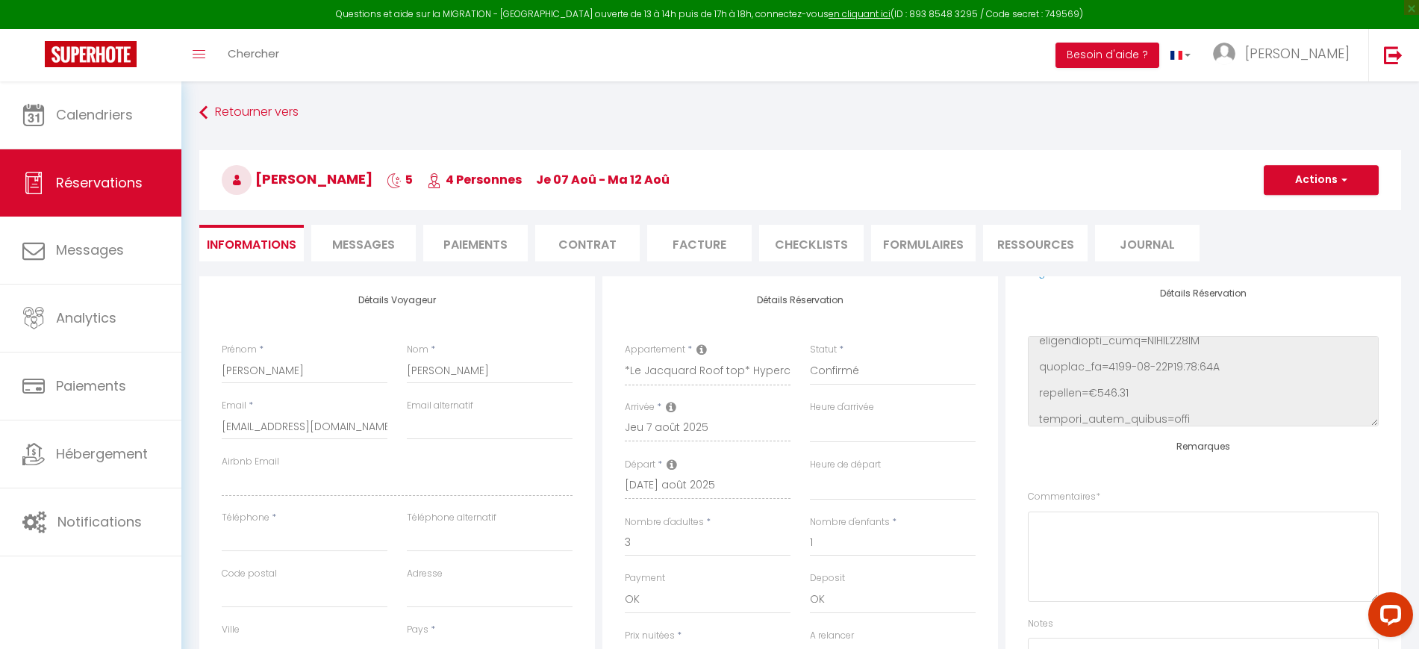
select select
checkbox input "false"
click at [1387, 66] on link at bounding box center [1393, 55] width 49 height 52
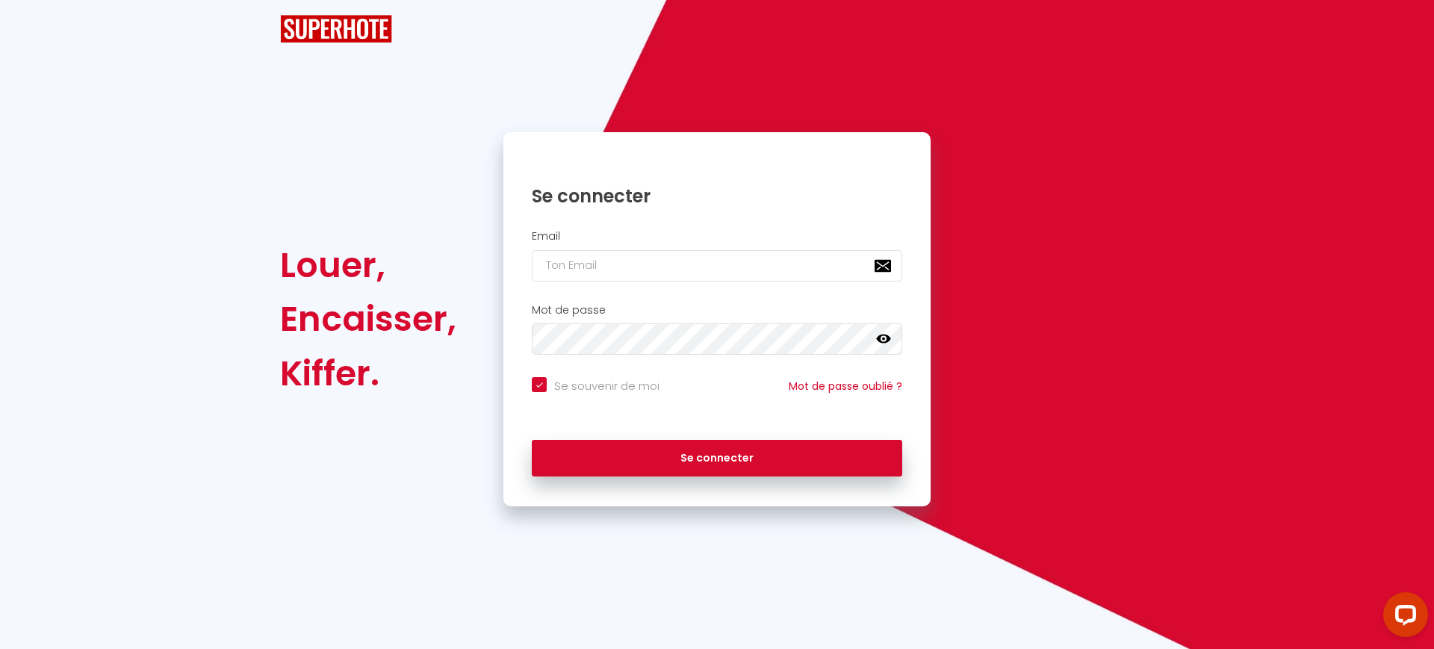
checkbox input "true"
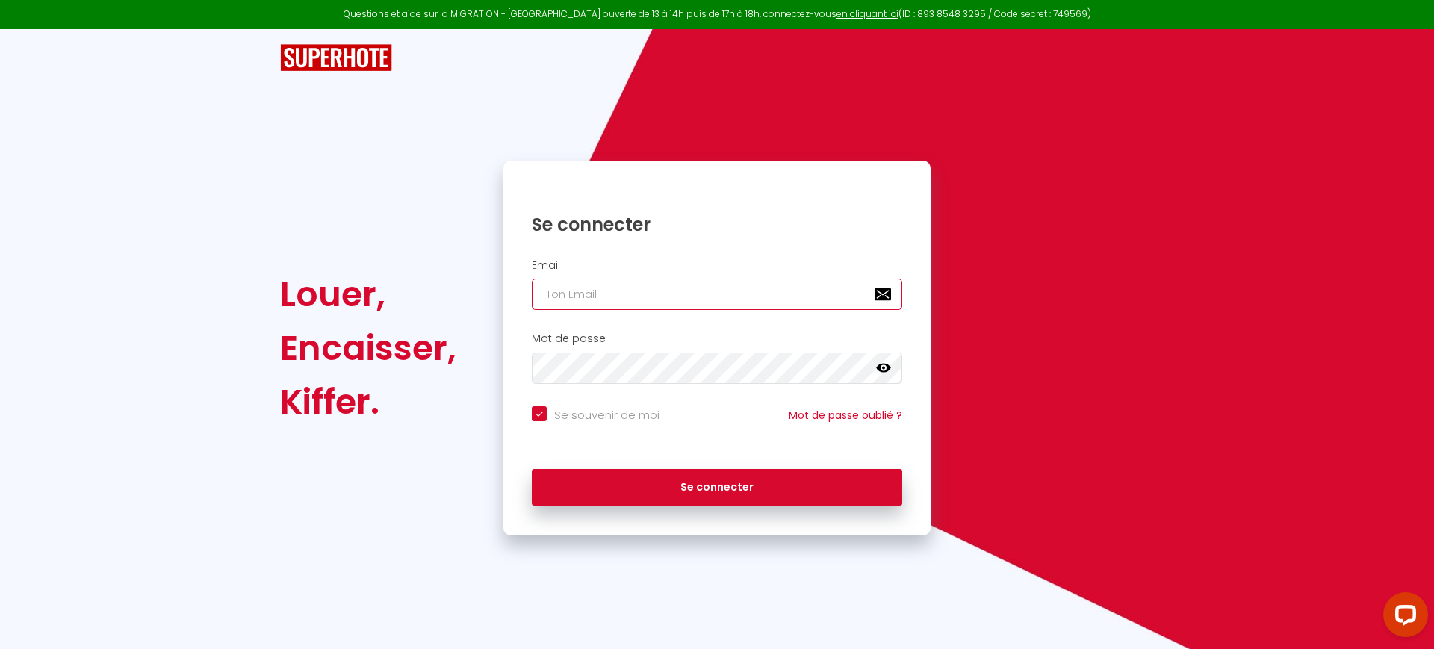
click at [648, 287] on input "email" at bounding box center [717, 294] width 370 height 31
paste input "[EMAIL_ADDRESS][DOMAIN_NAME]"
type input "[EMAIL_ADDRESS][DOMAIN_NAME]"
checkbox input "true"
type input "[EMAIL_ADDRESS][DOMAIN_NAME]"
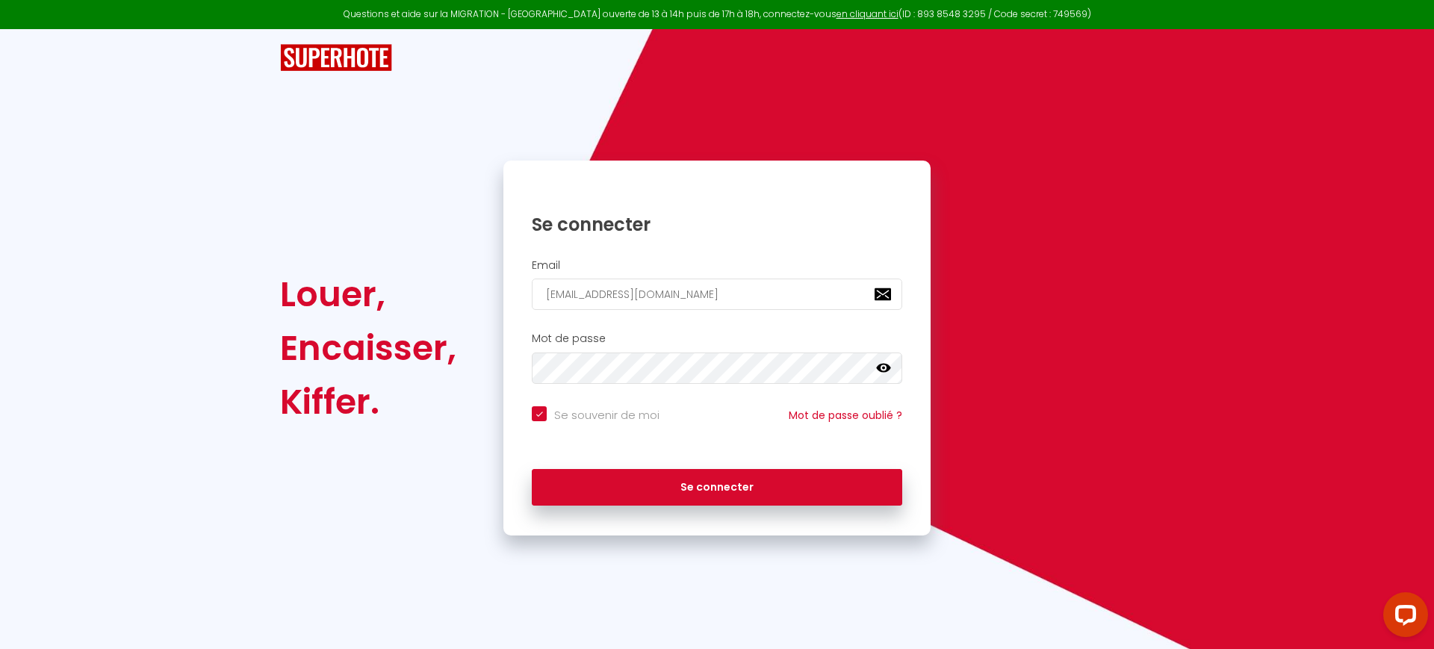
click at [592, 414] on input "Se souvenir de moi" at bounding box center [596, 413] width 128 height 15
checkbox input "false"
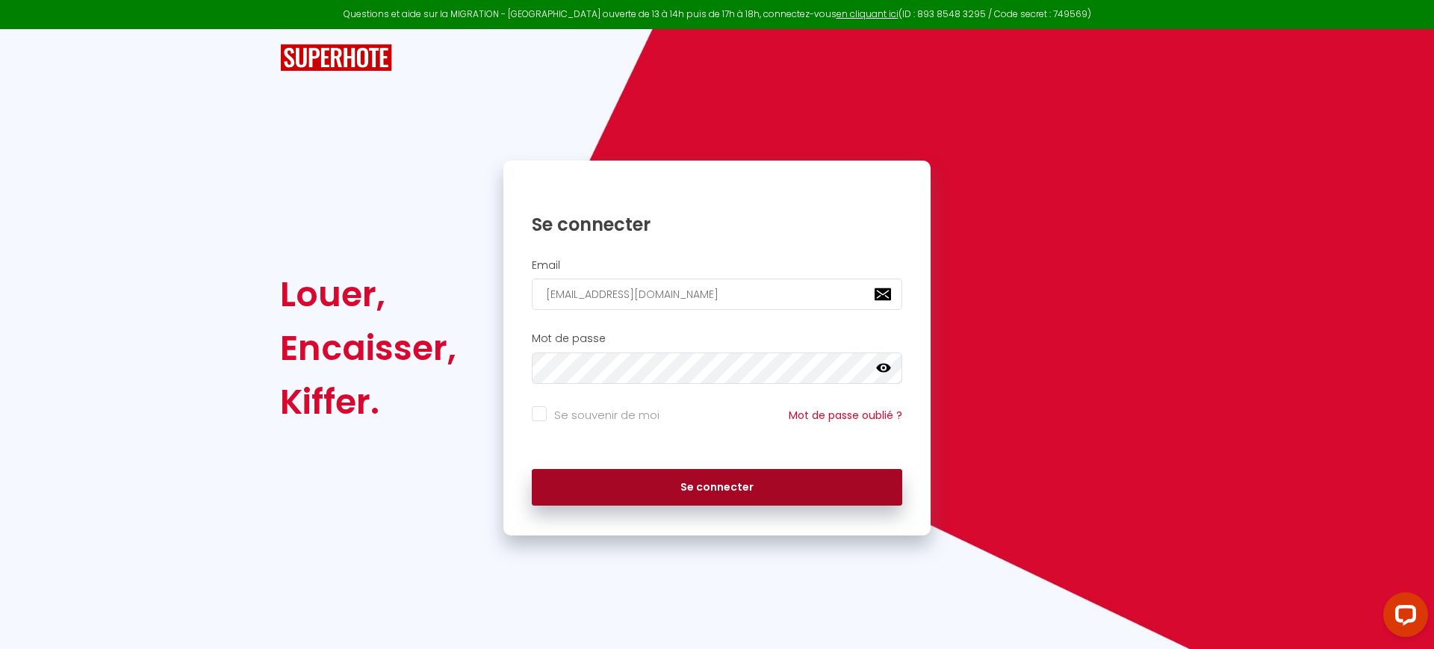
click at [639, 491] on button "Se connecter" at bounding box center [717, 487] width 370 height 37
